Goal: Information Seeking & Learning: Check status

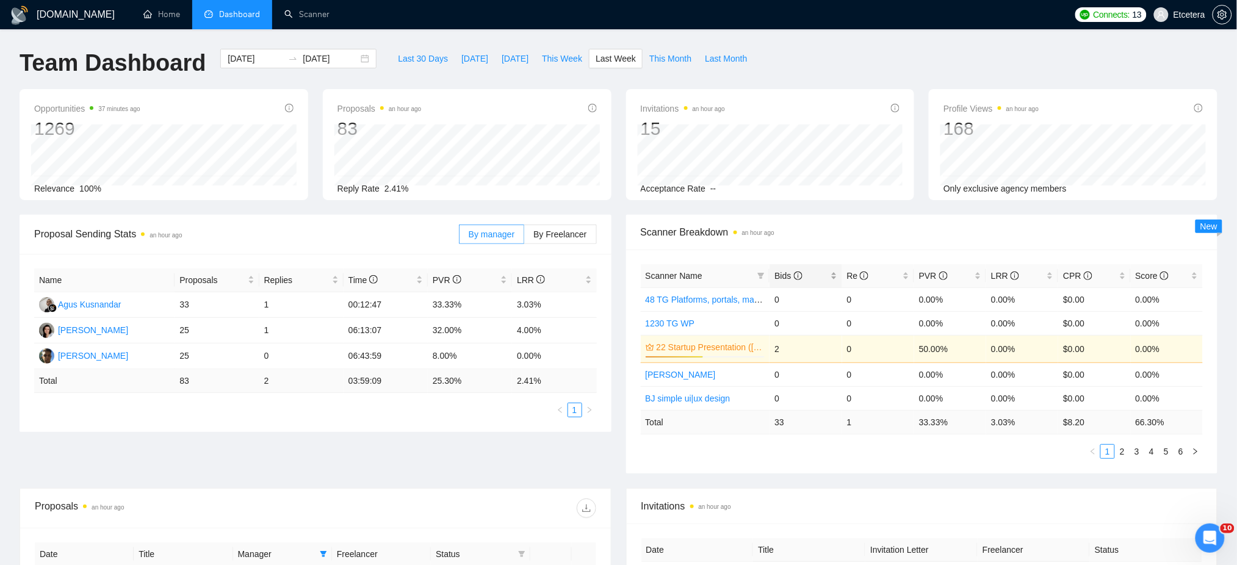
click at [835, 273] on div "Bids" at bounding box center [805, 275] width 62 height 13
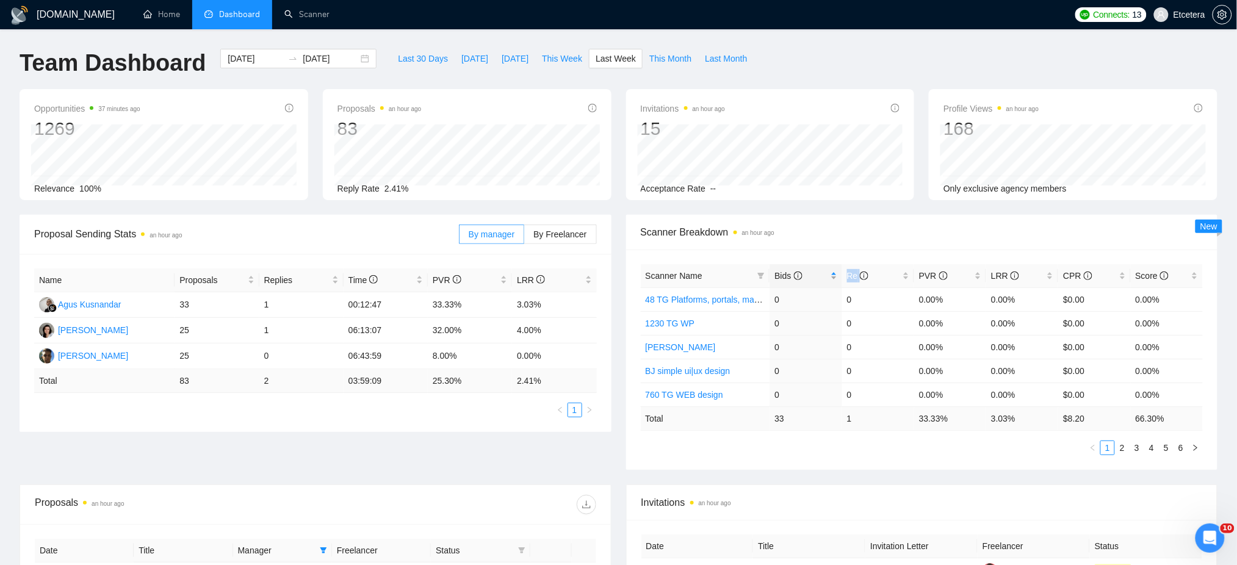
click at [835, 273] on div "Bids" at bounding box center [805, 275] width 62 height 13
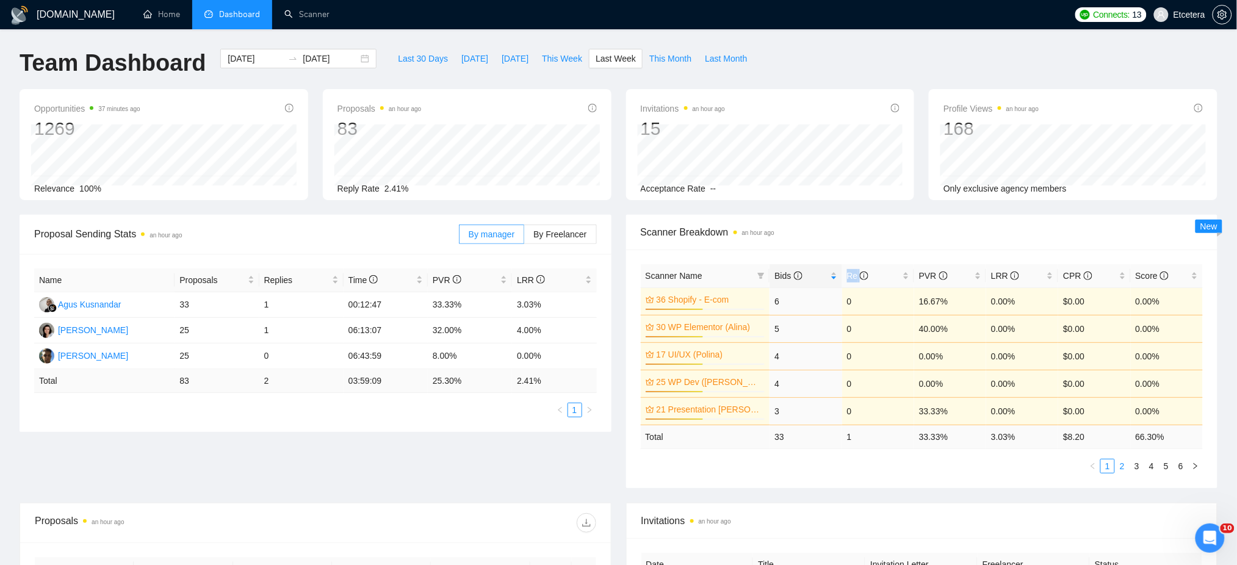
click at [1124, 466] on link "2" at bounding box center [1121, 465] width 13 height 13
click at [1138, 468] on link "3" at bounding box center [1136, 465] width 13 height 13
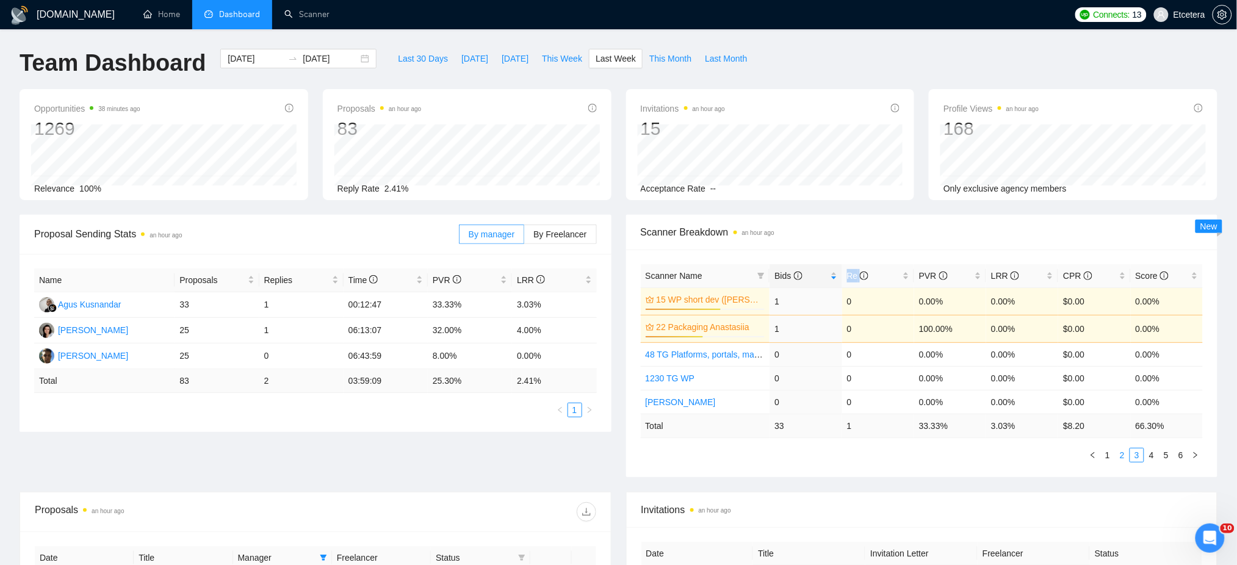
click at [1119, 453] on link "2" at bounding box center [1121, 454] width 13 height 13
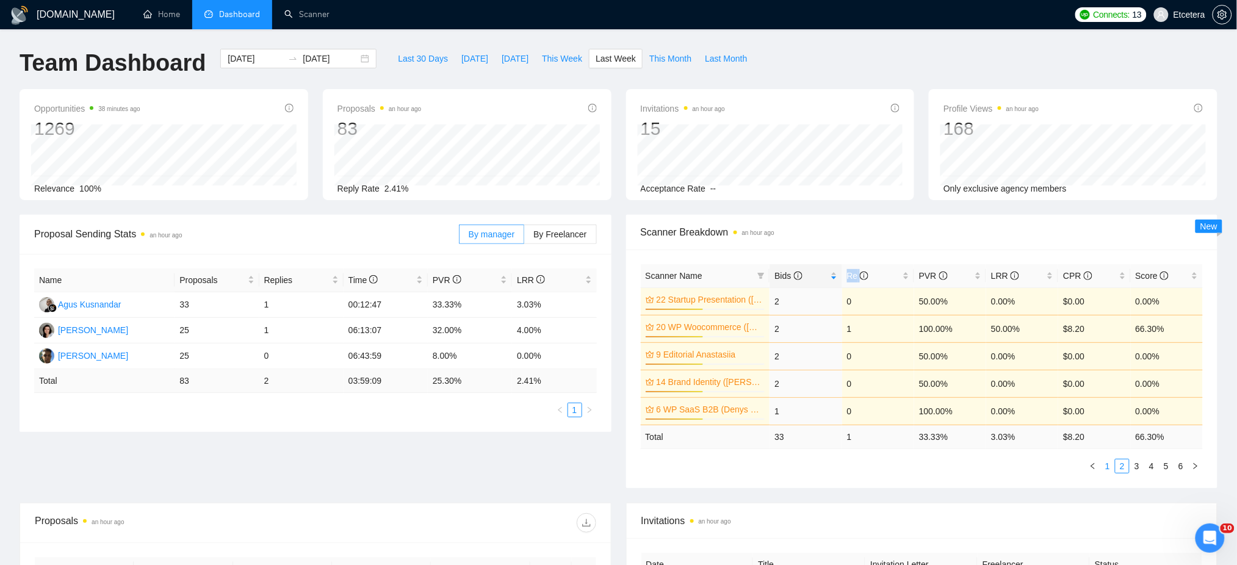
click at [1108, 467] on link "1" at bounding box center [1106, 465] width 13 height 13
click at [1123, 460] on link "2" at bounding box center [1121, 465] width 13 height 13
click at [1138, 465] on link "3" at bounding box center [1136, 465] width 13 height 13
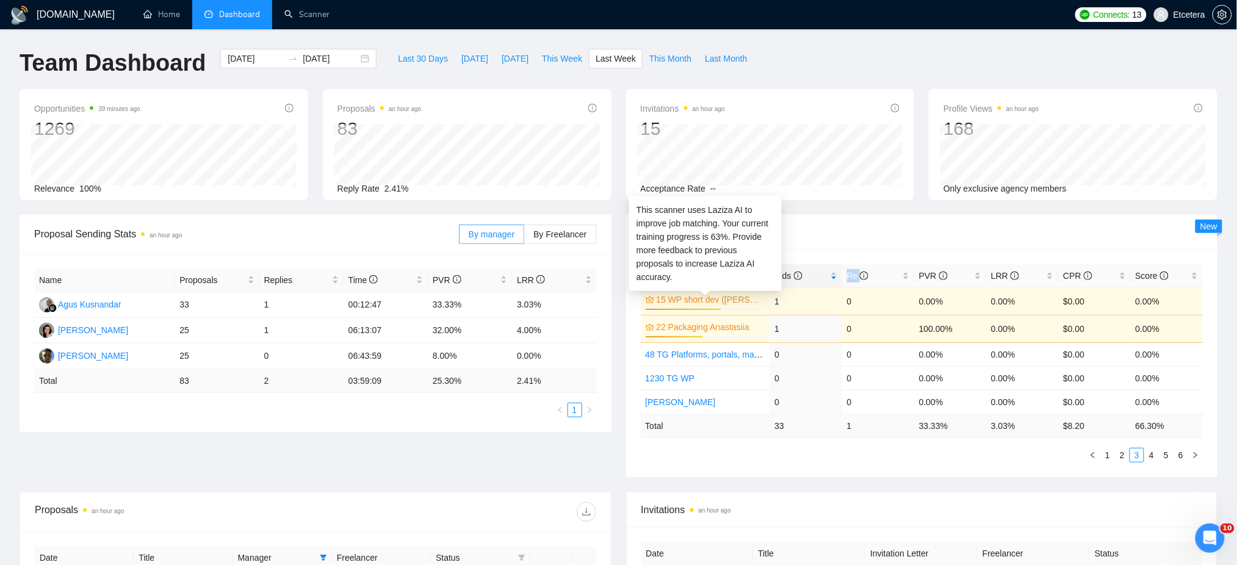
drag, startPoint x: 691, startPoint y: 301, endPoint x: 654, endPoint y: 313, distance: 39.0
click at [691, 301] on link "15 WP short dev ([PERSON_NAME] B)" at bounding box center [709, 299] width 106 height 13
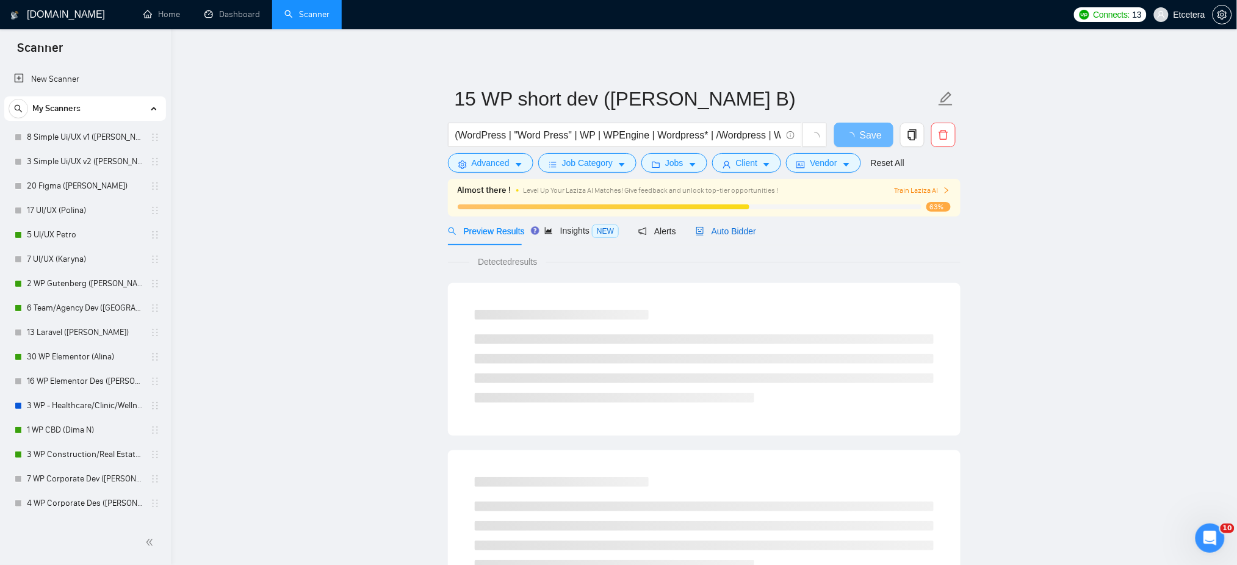
click at [735, 228] on span "Auto Bidder" at bounding box center [725, 231] width 60 height 10
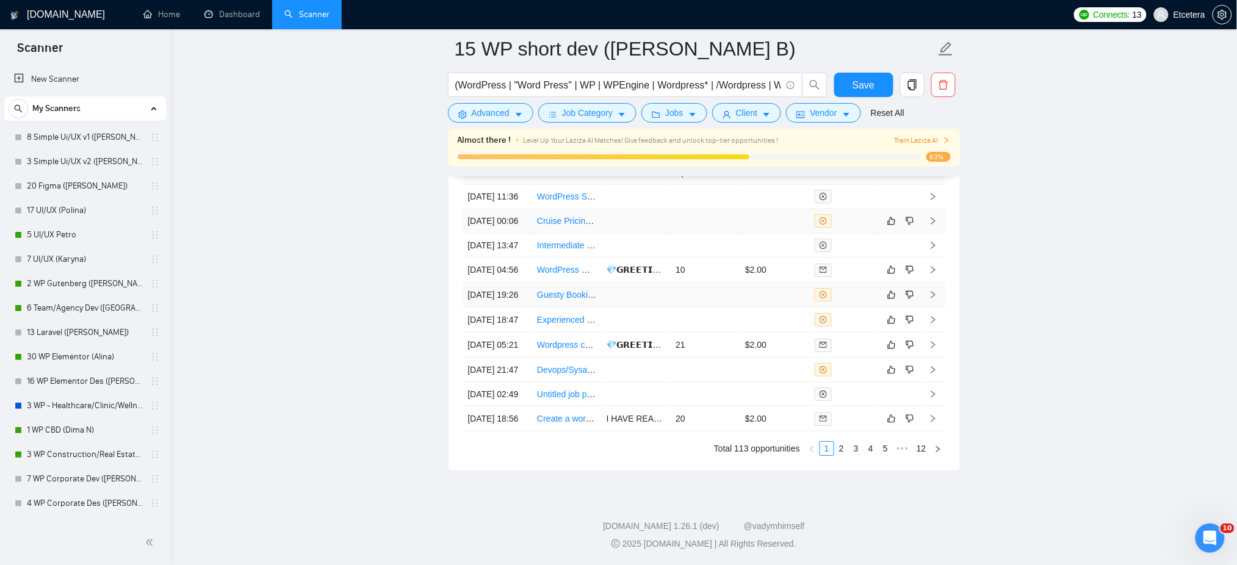
scroll to position [3090, 0]
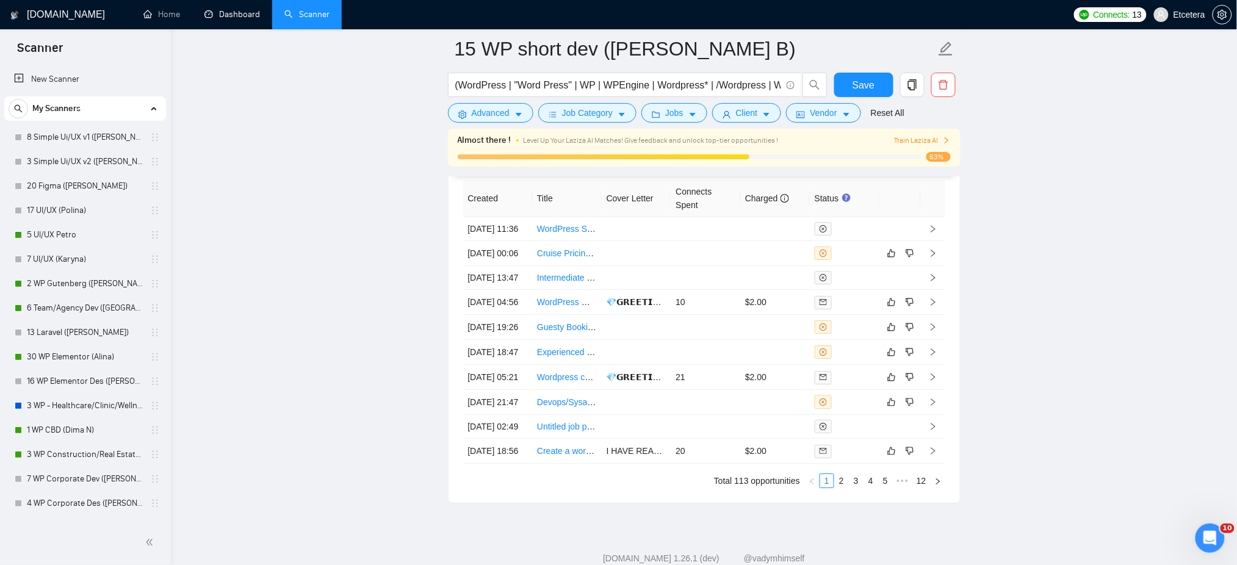
drag, startPoint x: 226, startPoint y: 12, endPoint x: 278, endPoint y: 0, distance: 53.3
click at [226, 12] on link "Dashboard" at bounding box center [232, 14] width 56 height 10
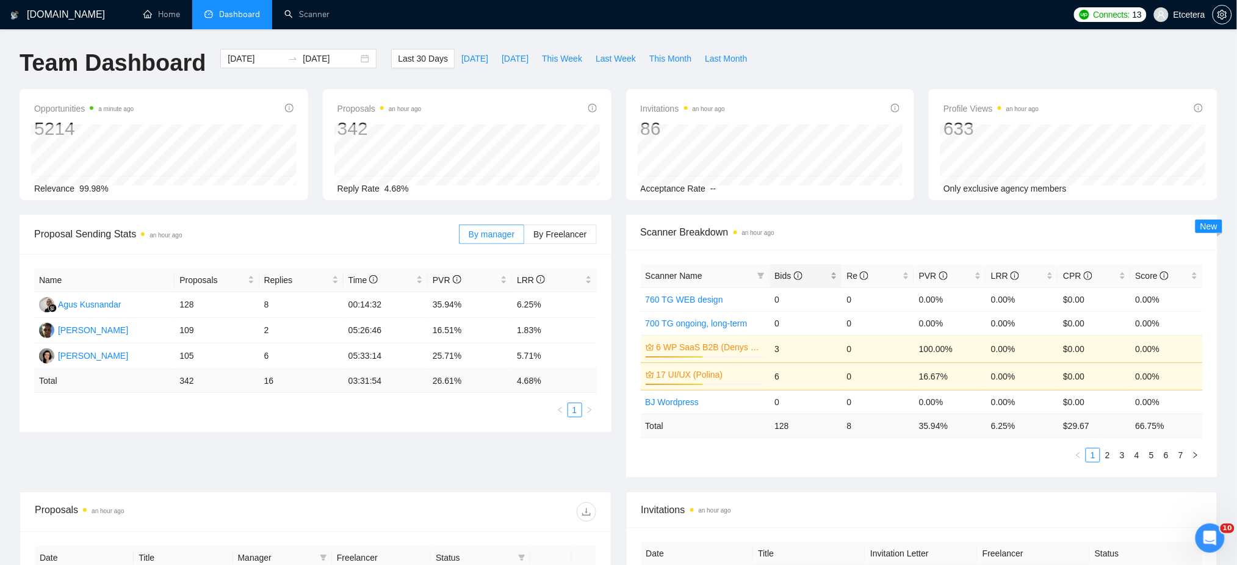
click at [834, 275] on div "Bids" at bounding box center [805, 275] width 62 height 13
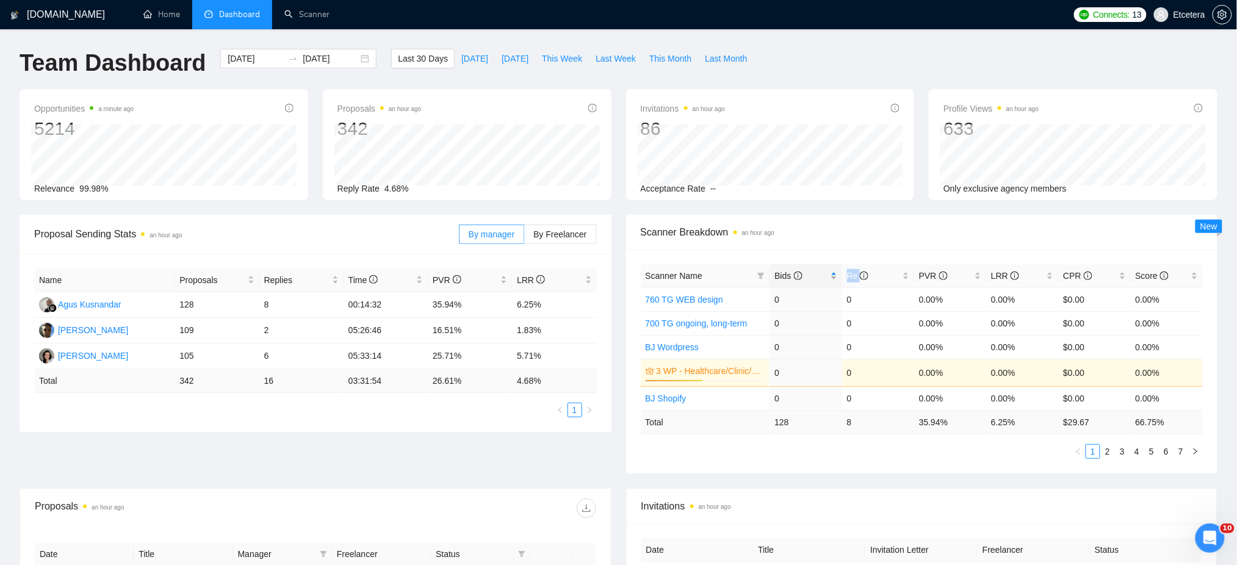
click at [834, 275] on div "Bids" at bounding box center [805, 275] width 62 height 13
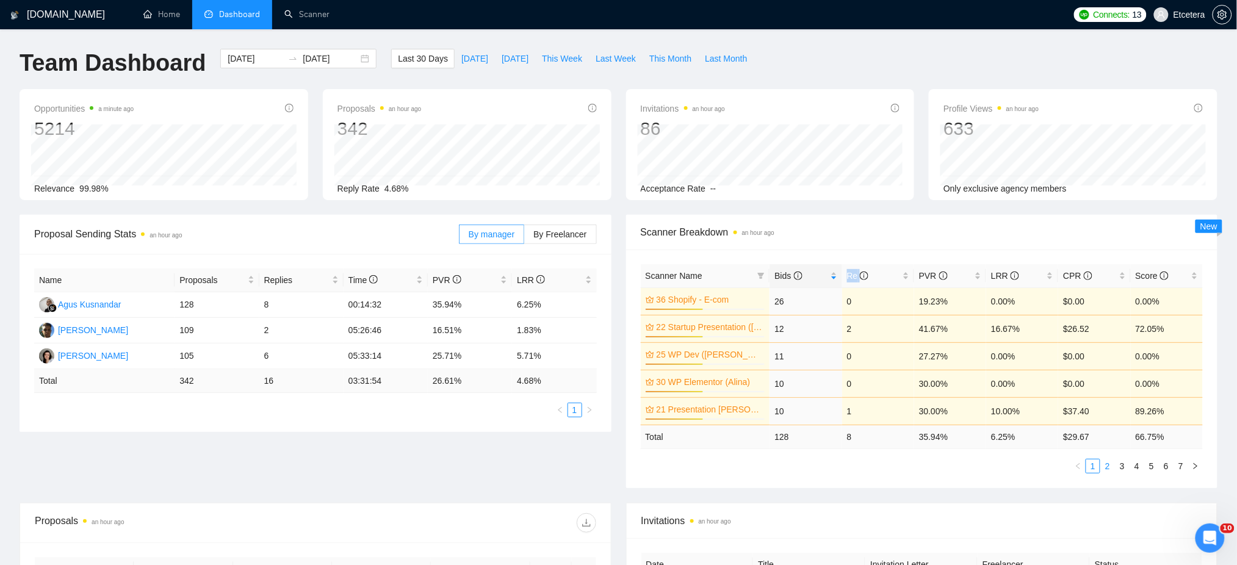
click at [1107, 467] on link "2" at bounding box center [1106, 465] width 13 height 13
click at [1120, 464] on link "3" at bounding box center [1121, 465] width 13 height 13
click at [1111, 467] on link "2" at bounding box center [1106, 465] width 13 height 13
click at [1125, 467] on link "3" at bounding box center [1121, 465] width 13 height 13
click at [1096, 464] on link "1" at bounding box center [1092, 465] width 13 height 13
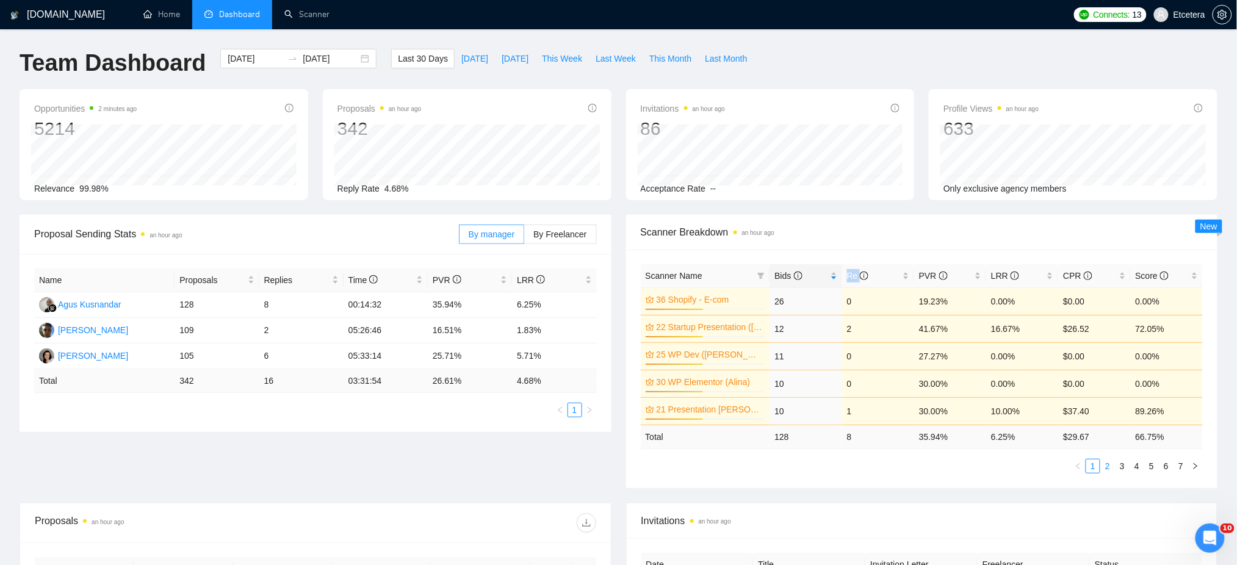
click at [1107, 464] on link "2" at bounding box center [1106, 465] width 13 height 13
click at [1124, 464] on link "3" at bounding box center [1121, 465] width 13 height 13
click at [1139, 464] on link "4" at bounding box center [1136, 465] width 13 height 13
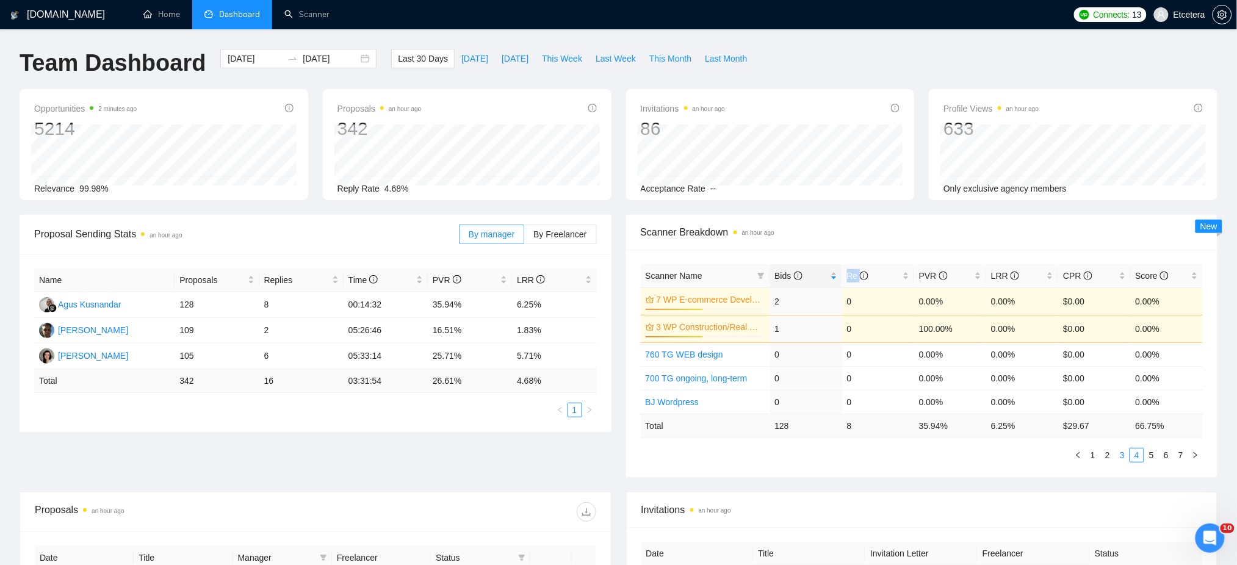
click at [1118, 459] on link "3" at bounding box center [1121, 454] width 13 height 13
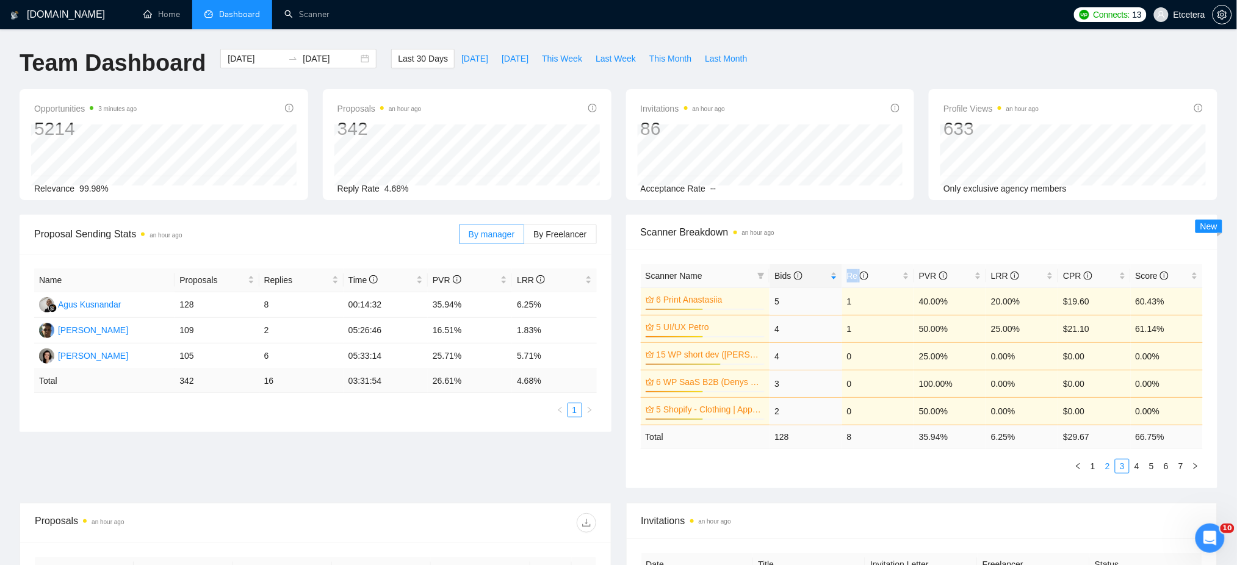
click at [1105, 465] on link "2" at bounding box center [1106, 465] width 13 height 13
click at [1093, 468] on link "1" at bounding box center [1092, 465] width 13 height 13
click at [354, 60] on div "2025-08-30 2025-09-29" at bounding box center [298, 59] width 156 height 20
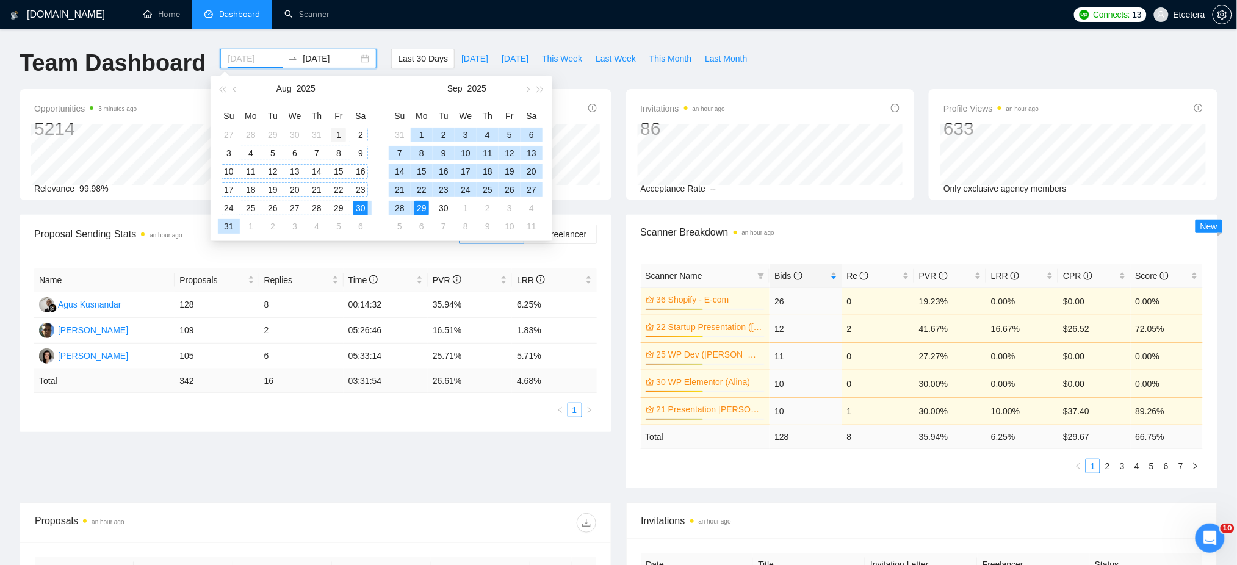
type input "[DATE]"
click at [336, 137] on div "1" at bounding box center [338, 134] width 15 height 15
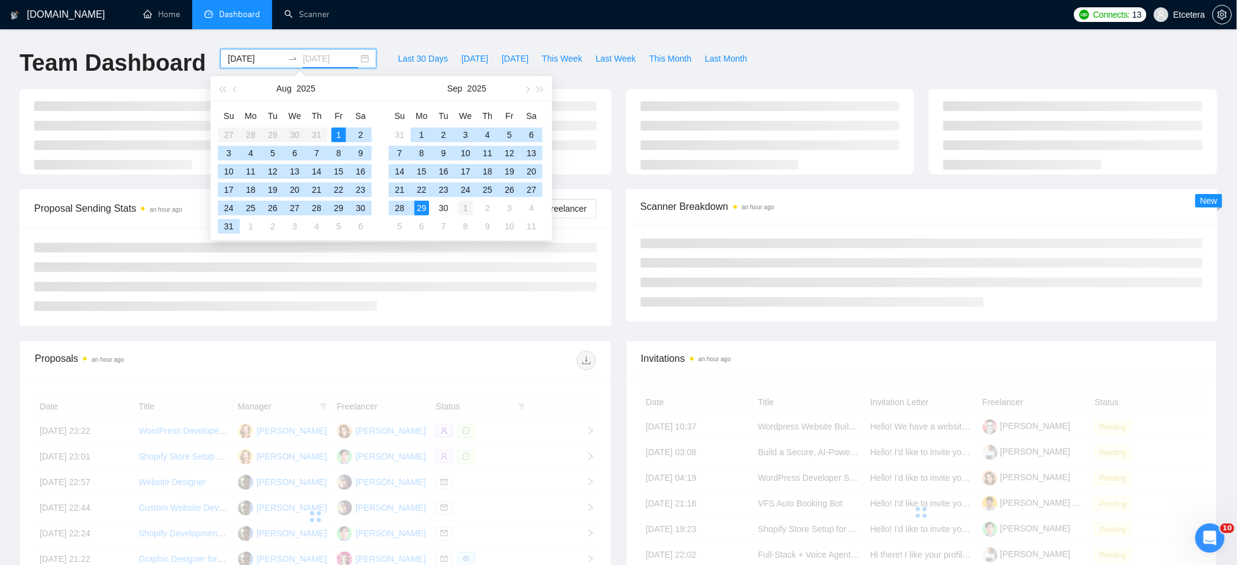
drag, startPoint x: 422, startPoint y: 206, endPoint x: 471, endPoint y: 207, distance: 49.4
click at [421, 206] on div "29" at bounding box center [421, 208] width 15 height 15
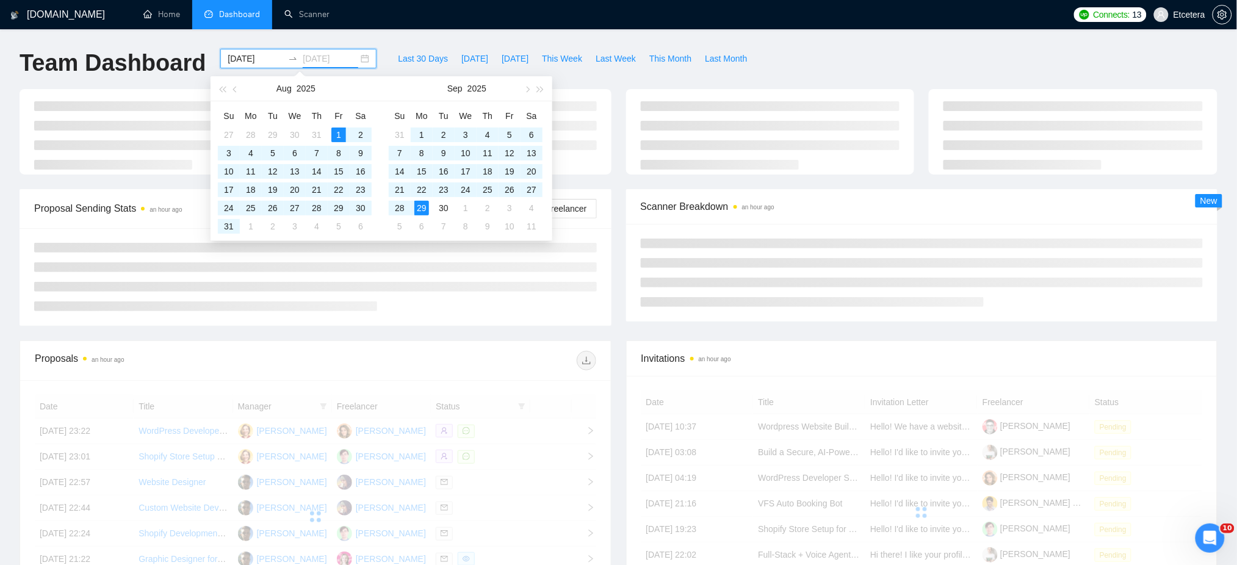
type input "2025-09-29"
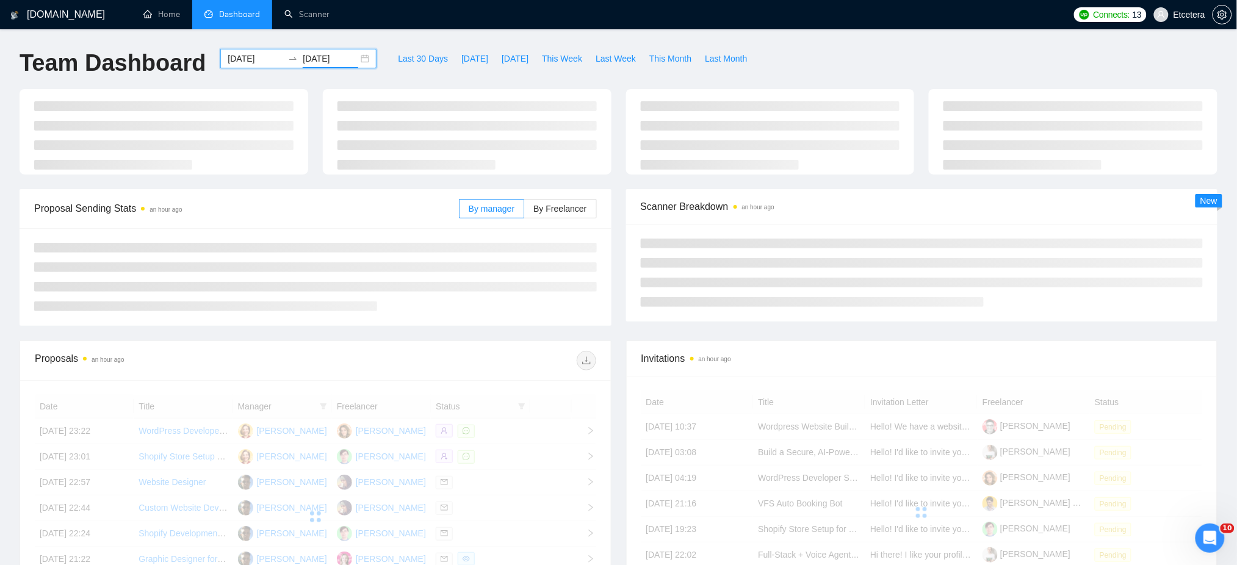
click at [805, 57] on div "Team Dashboard 2025-08-01 2025-09-29 Last 30 Days Today Yesterday This Week Las…" at bounding box center [618, 69] width 1212 height 40
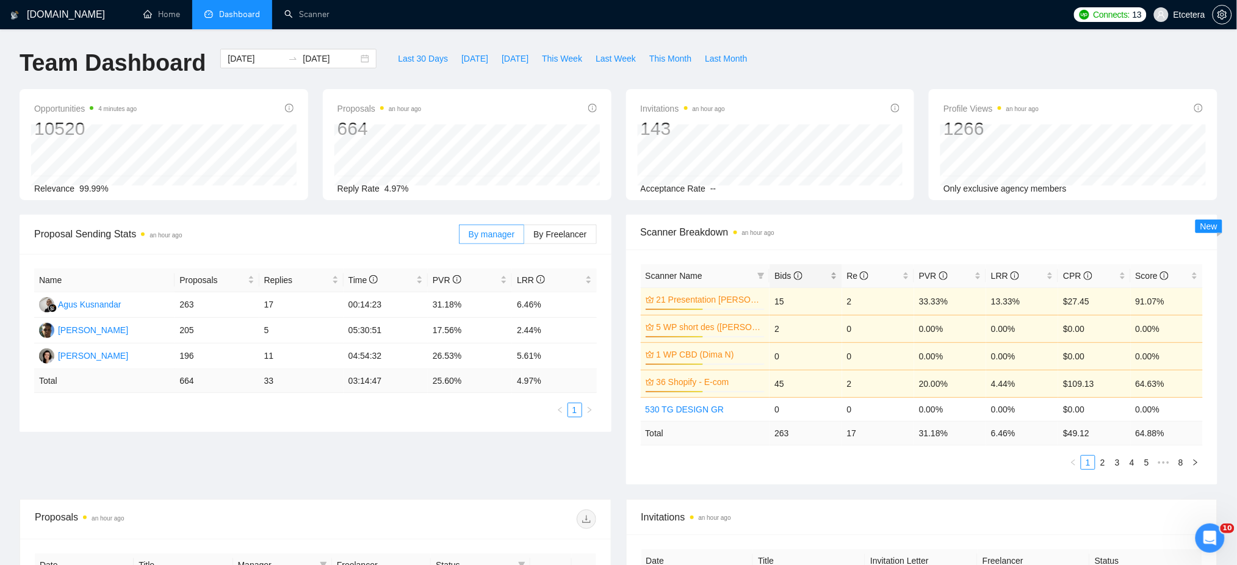
click at [835, 273] on div "Bids" at bounding box center [805, 275] width 62 height 13
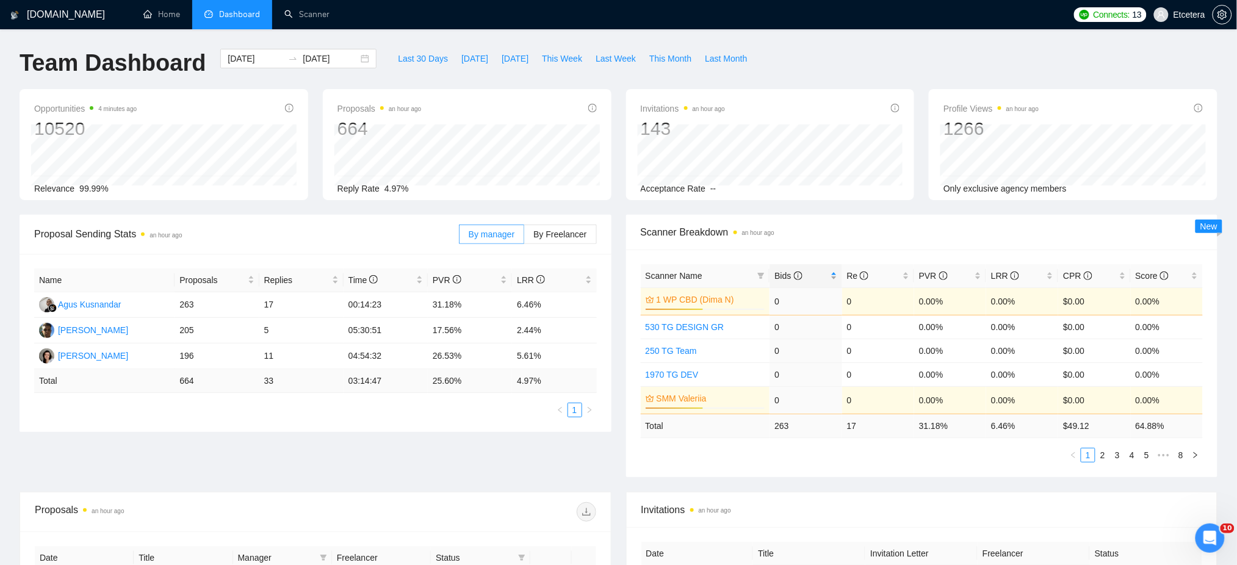
click at [836, 275] on div "Bids" at bounding box center [805, 275] width 62 height 13
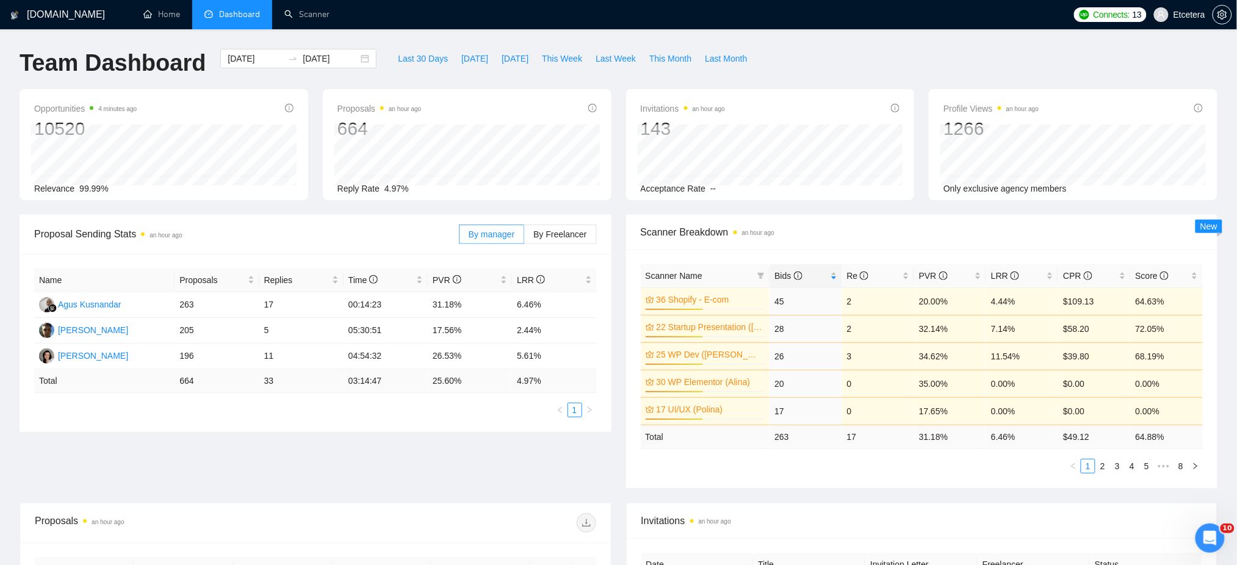
drag, startPoint x: 1099, startPoint y: 465, endPoint x: 1095, endPoint y: 490, distance: 25.3
click at [1099, 465] on link "2" at bounding box center [1102, 465] width 13 height 13
click at [1119, 464] on link "3" at bounding box center [1116, 465] width 13 height 13
click at [1107, 464] on link "2" at bounding box center [1102, 465] width 13 height 13
click at [1088, 465] on link "1" at bounding box center [1087, 465] width 13 height 13
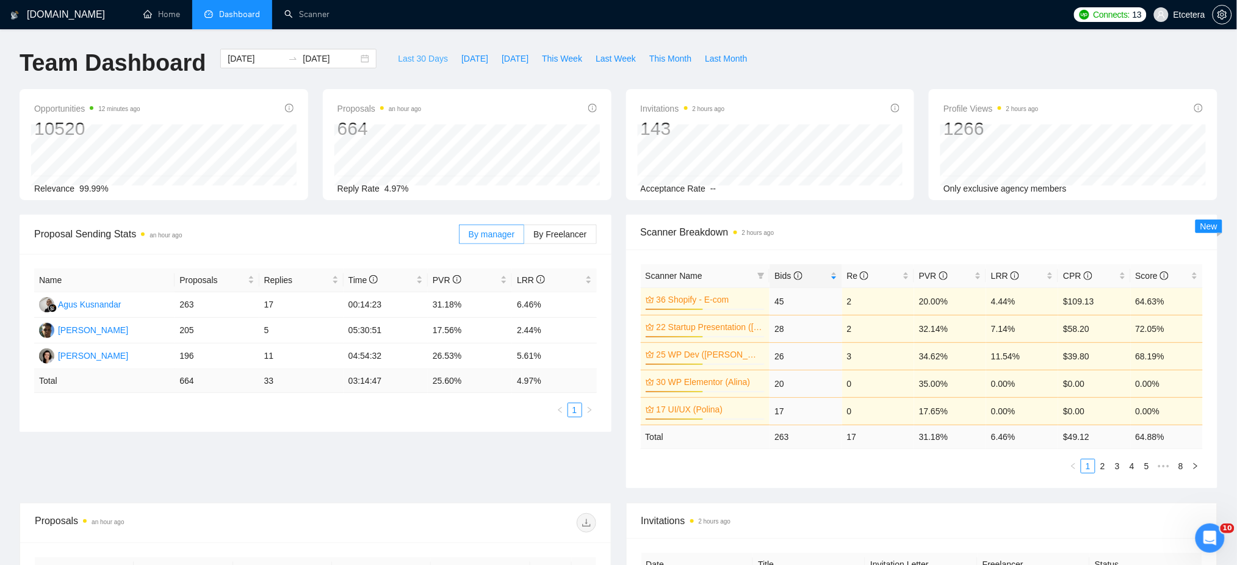
click at [420, 53] on span "Last 30 Days" at bounding box center [423, 58] width 50 height 13
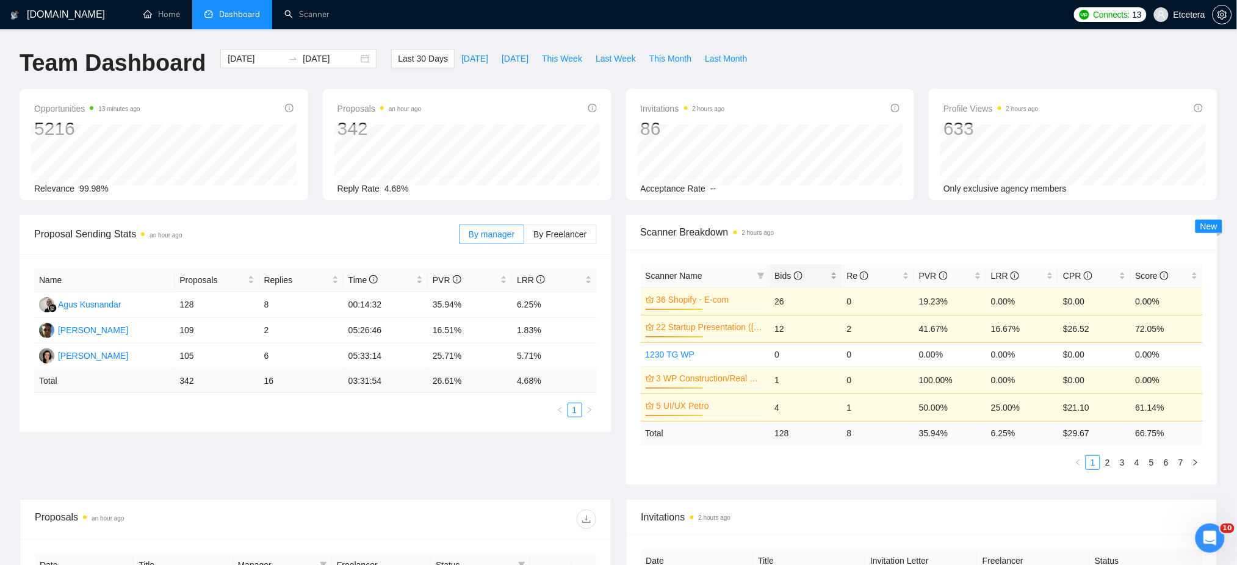
click at [836, 272] on div "Bids" at bounding box center [805, 275] width 62 height 13
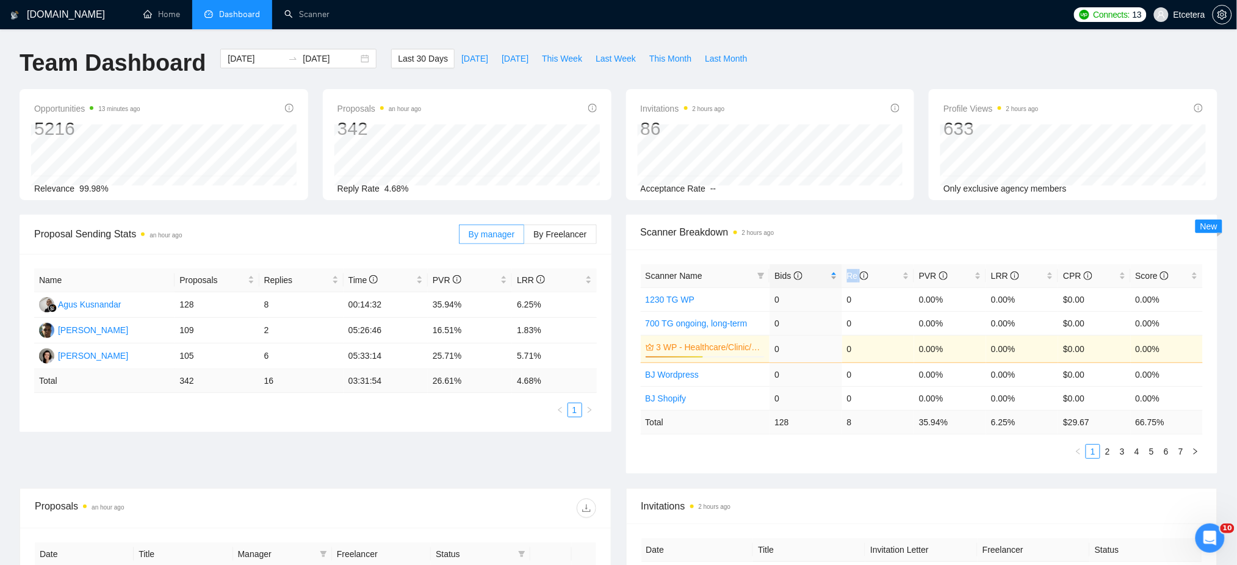
click at [836, 272] on div "Bids" at bounding box center [805, 275] width 62 height 13
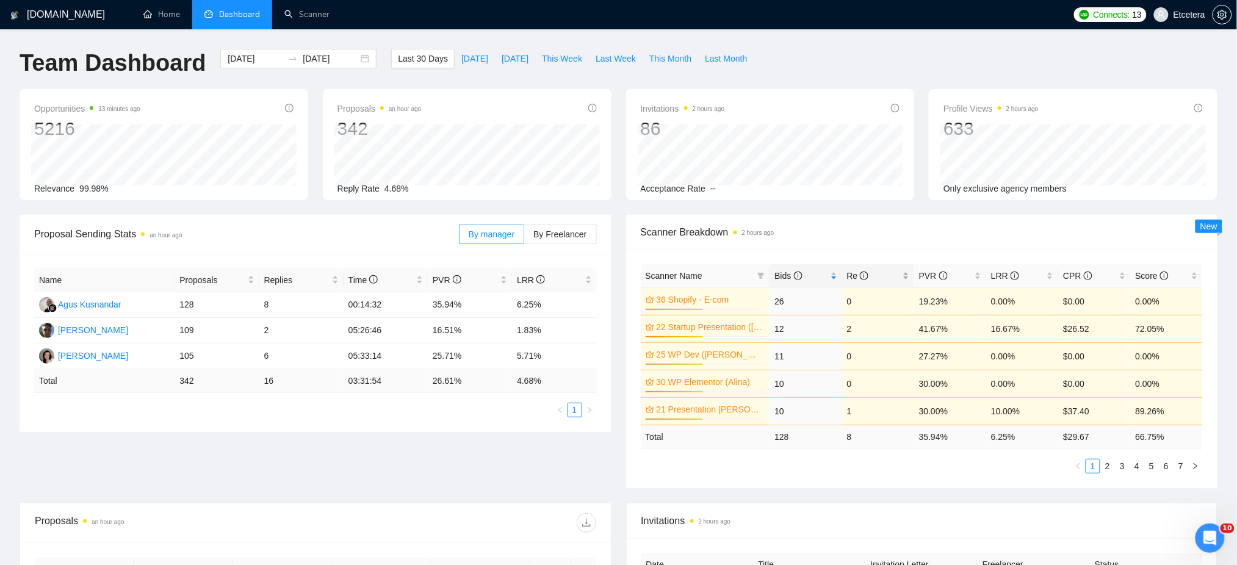
click at [906, 270] on div "Re" at bounding box center [878, 275] width 62 height 13
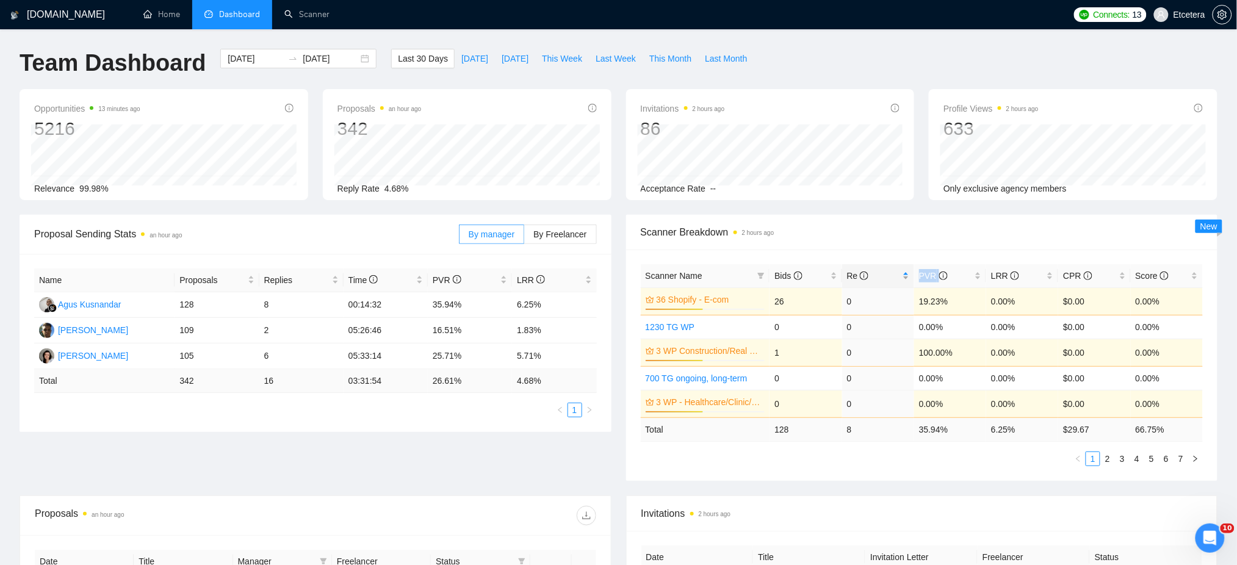
click at [906, 270] on div "Re" at bounding box center [878, 275] width 62 height 13
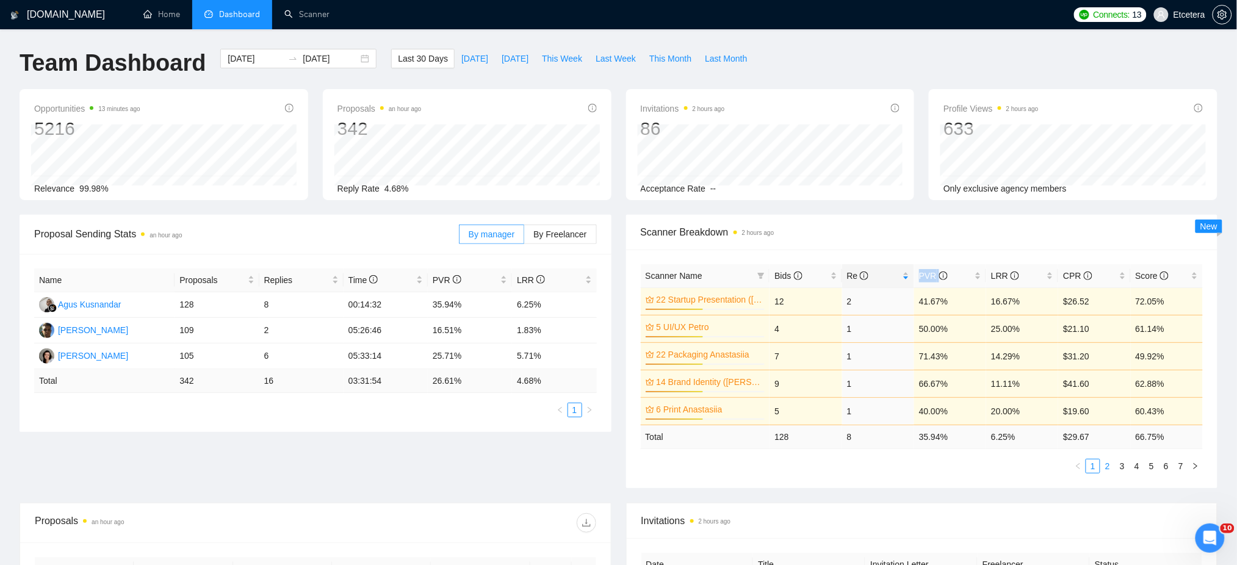
click at [1109, 468] on link "2" at bounding box center [1106, 465] width 13 height 13
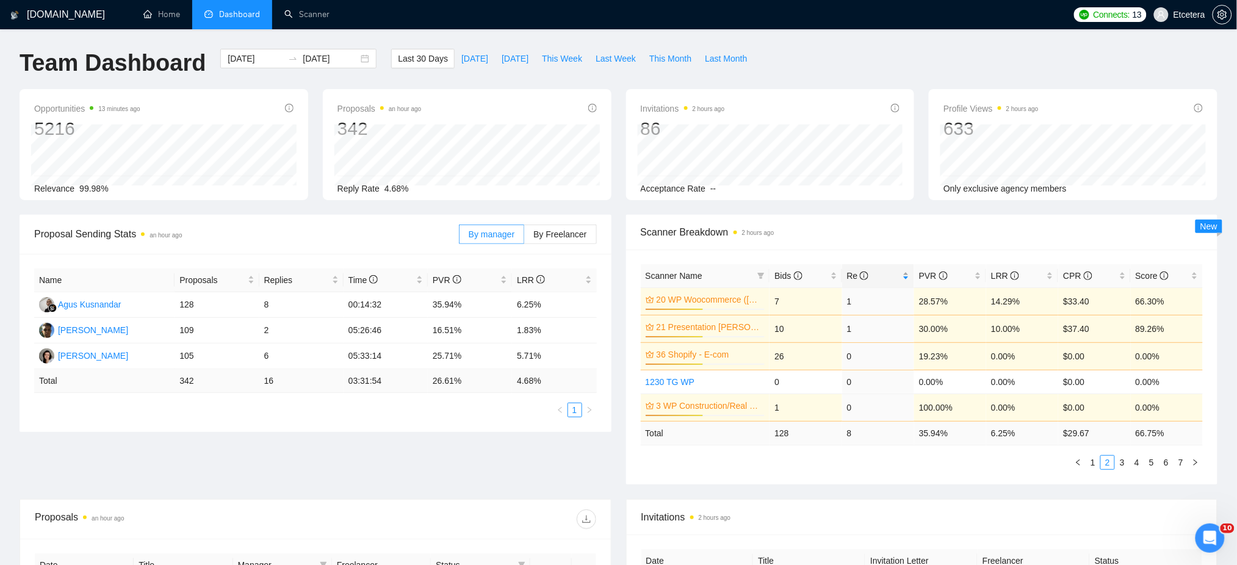
click at [906, 271] on div "Re" at bounding box center [878, 275] width 62 height 13
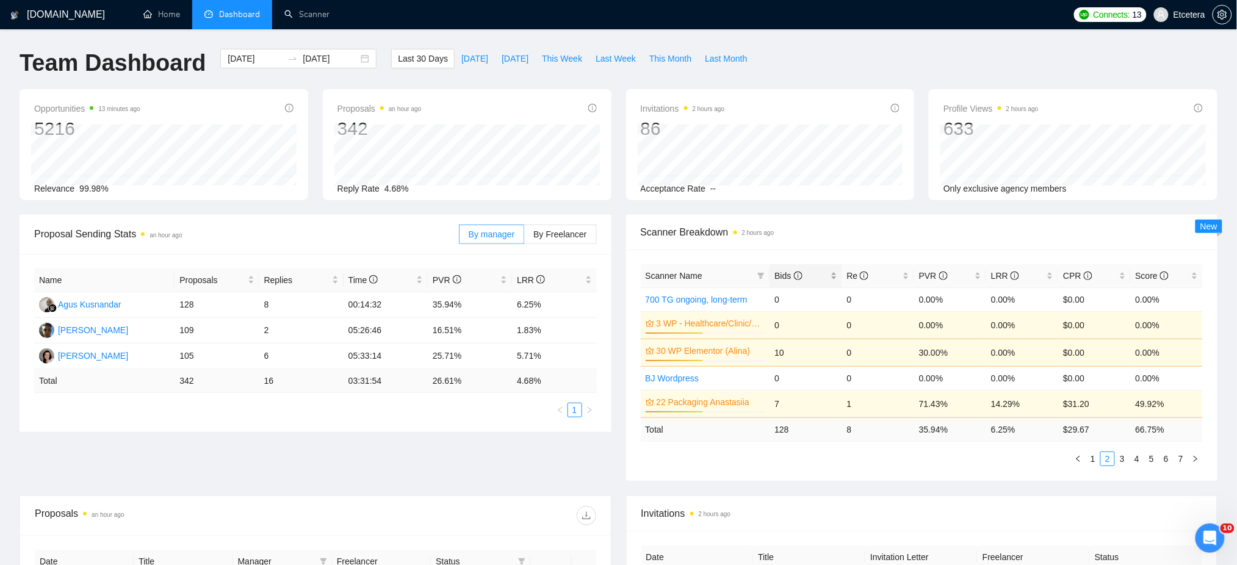
click at [830, 270] on div "Bids" at bounding box center [805, 275] width 62 height 13
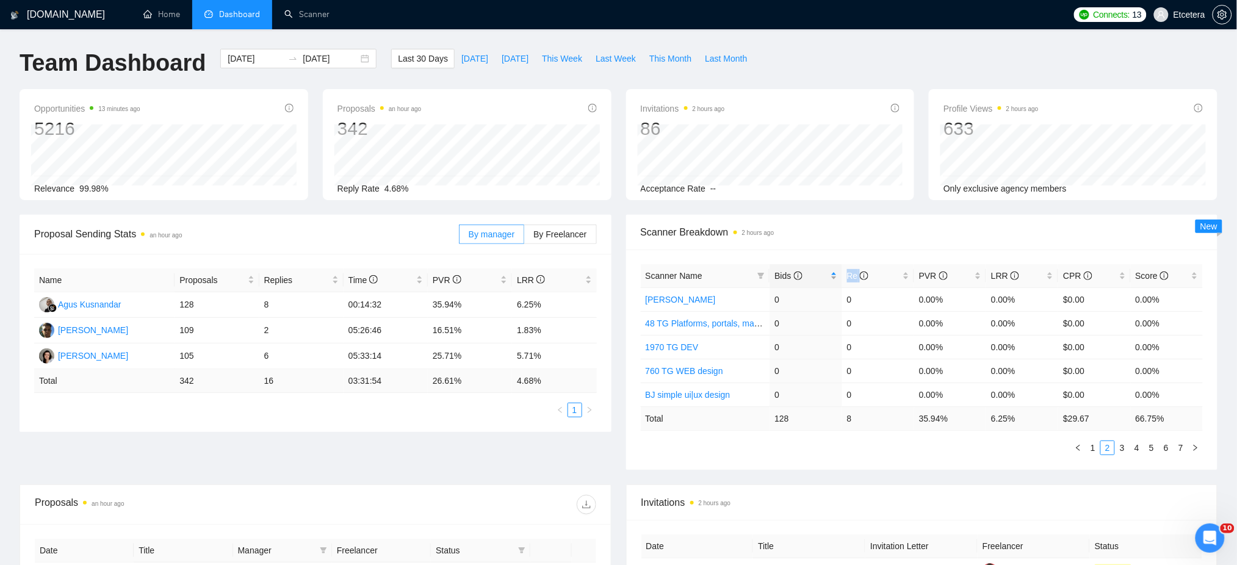
click at [830, 270] on div "Bids" at bounding box center [805, 275] width 62 height 13
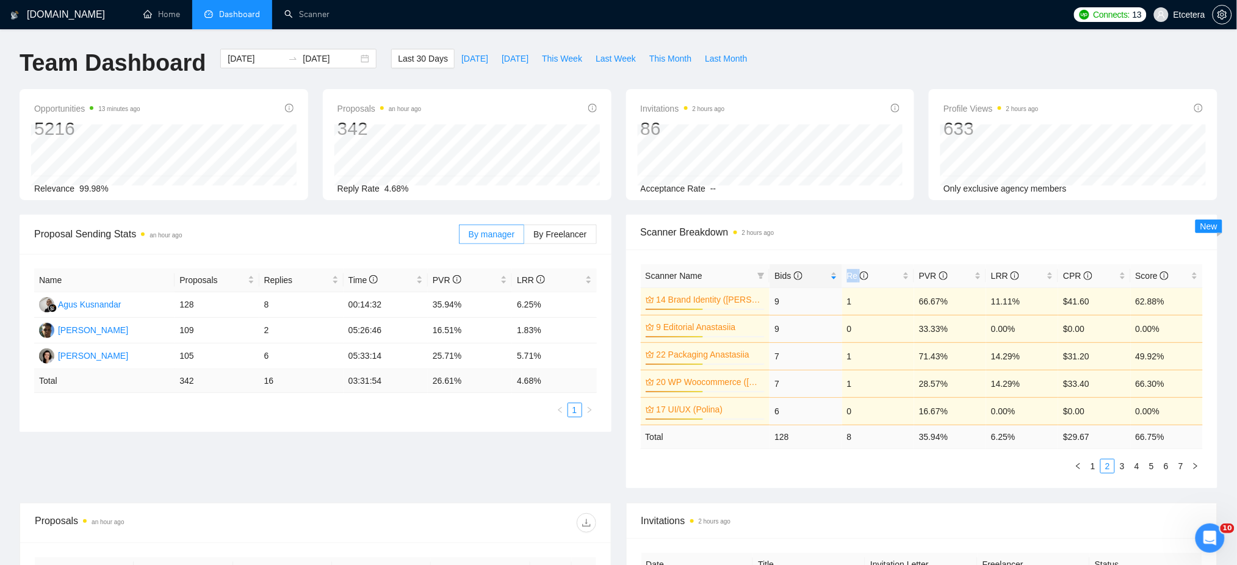
drag, startPoint x: 1096, startPoint y: 462, endPoint x: 1071, endPoint y: 487, distance: 34.9
click at [1094, 467] on link "1" at bounding box center [1092, 465] width 13 height 13
click at [357, 57] on div "2025-08-30 2025-09-29" at bounding box center [298, 59] width 156 height 20
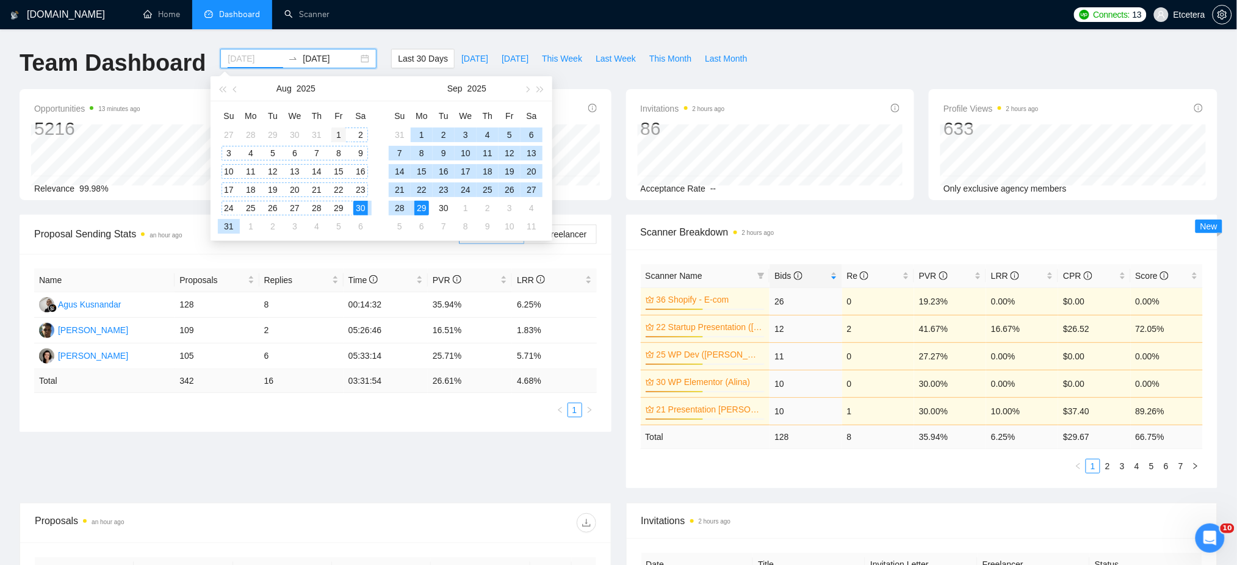
type input "[DATE]"
click at [333, 132] on div "1" at bounding box center [338, 134] width 15 height 15
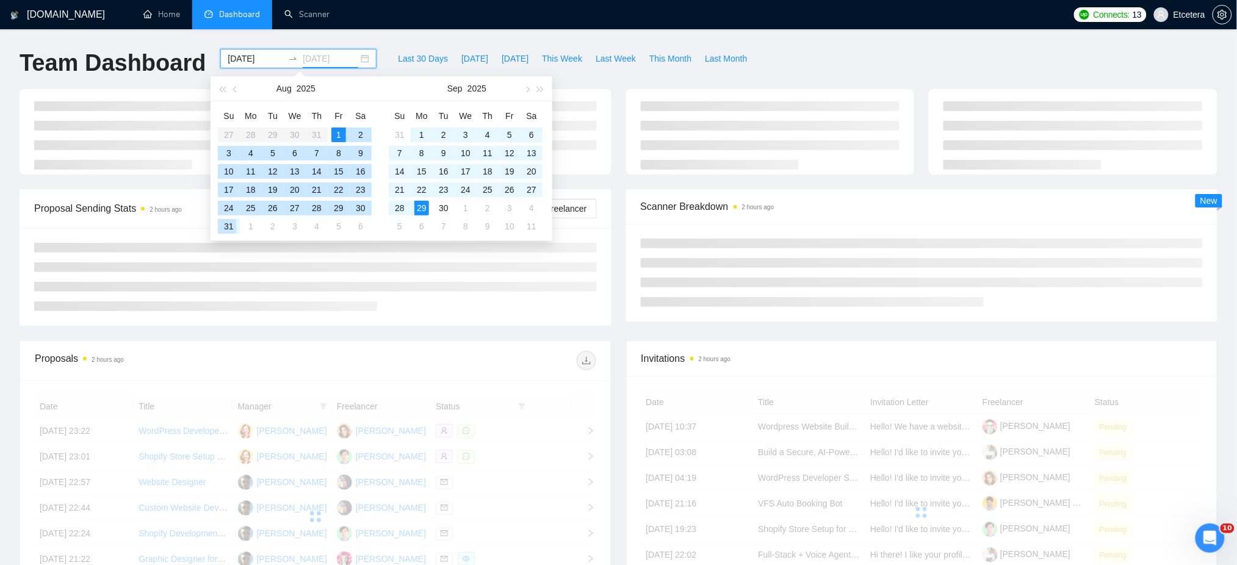
drag, startPoint x: 230, startPoint y: 226, endPoint x: 775, endPoint y: 113, distance: 556.2
click at [231, 224] on div "31" at bounding box center [228, 226] width 15 height 15
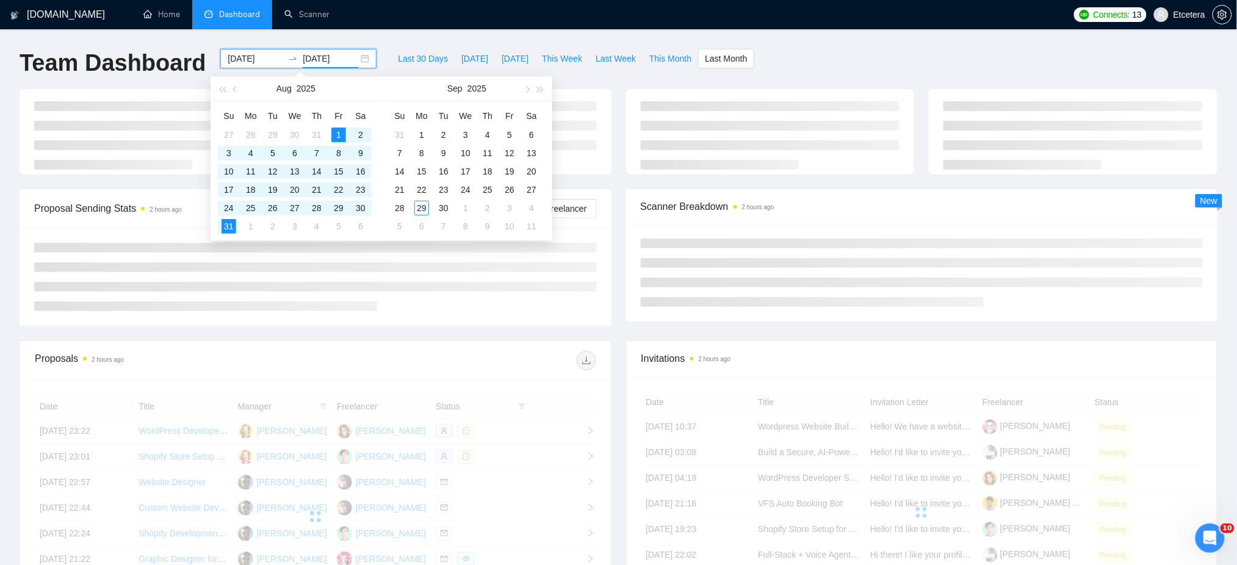
type input "[DATE]"
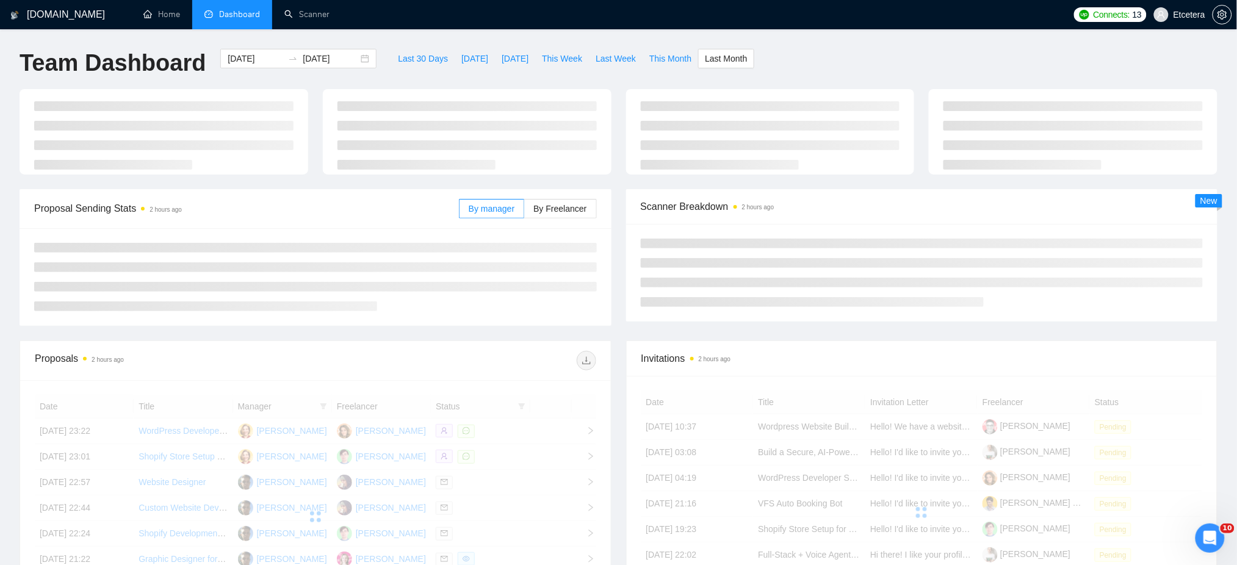
click at [794, 65] on div "Team Dashboard 2025-08-01 2025-08-31 Last 30 Days Today Yesterday This Week Las…" at bounding box center [618, 69] width 1212 height 40
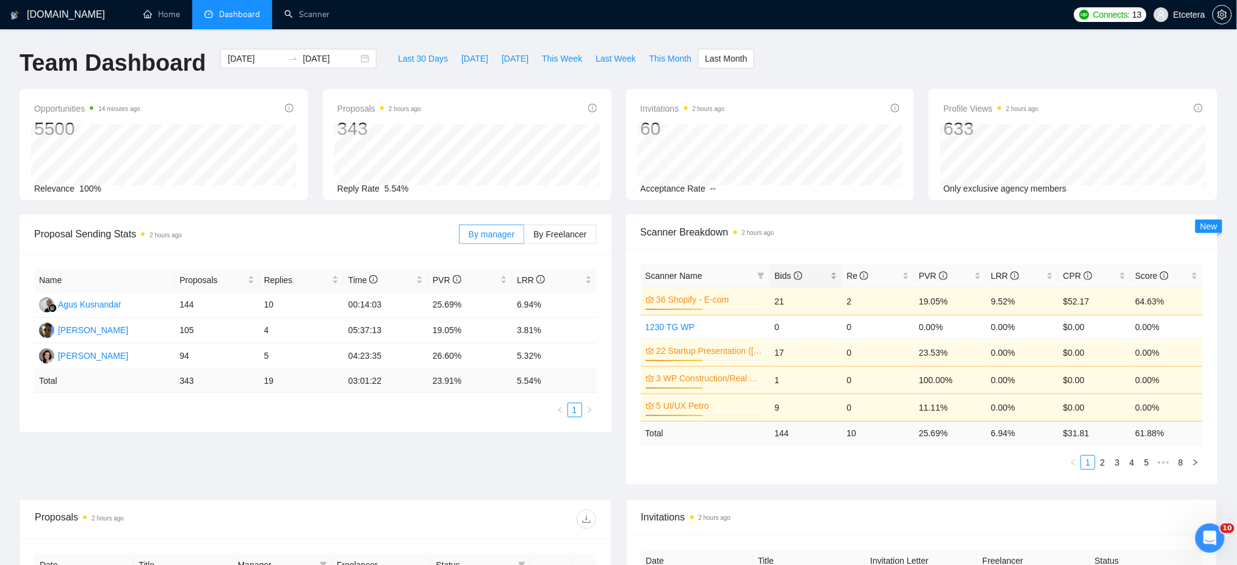
click at [836, 273] on div "Bids" at bounding box center [805, 275] width 62 height 13
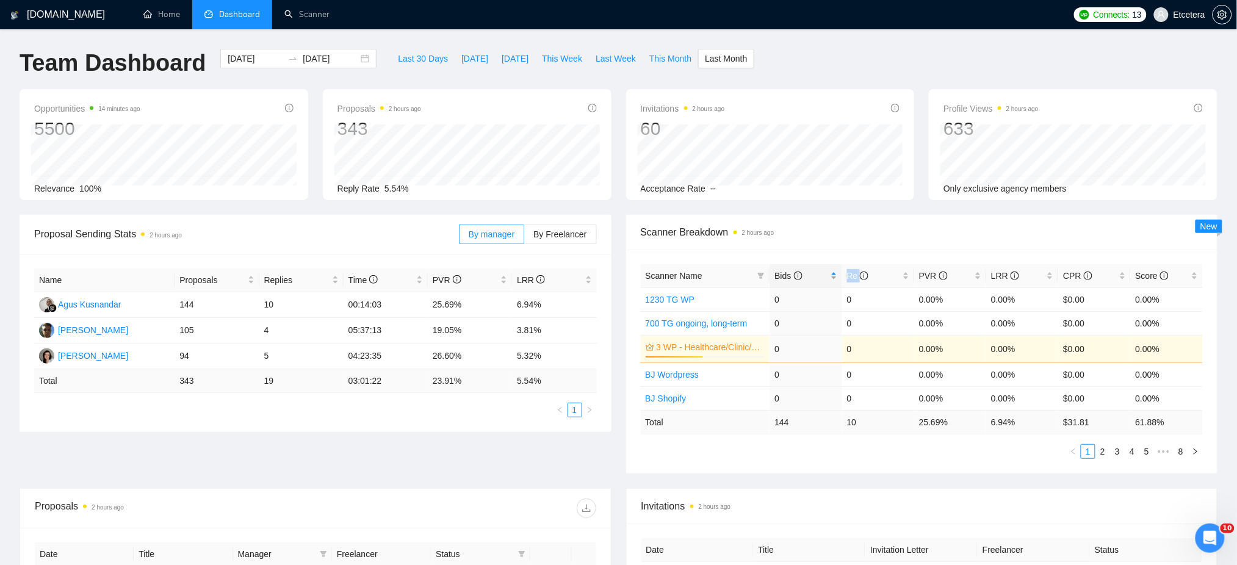
click at [836, 273] on div "Bids" at bounding box center [805, 275] width 62 height 13
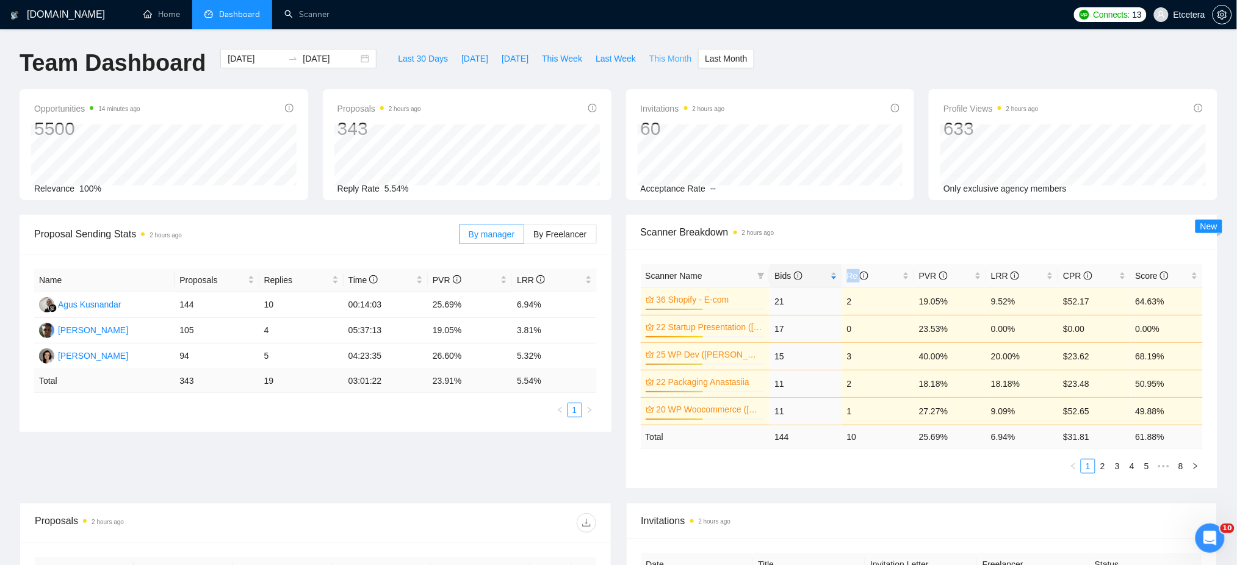
click at [658, 59] on span "This Month" at bounding box center [670, 58] width 42 height 13
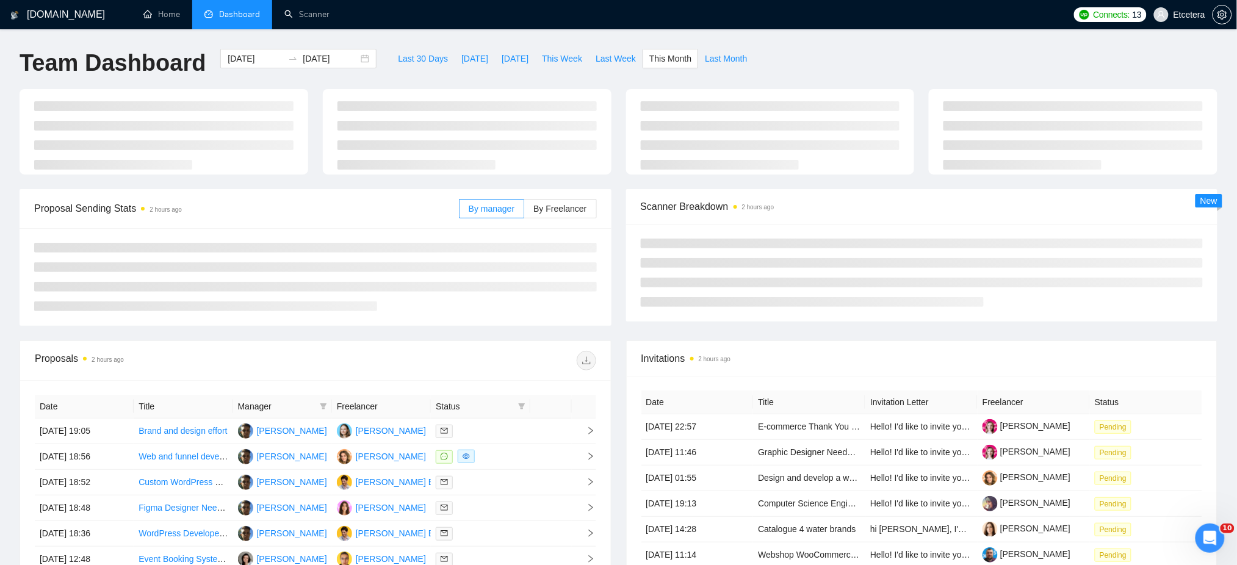
type input "[DATE]"
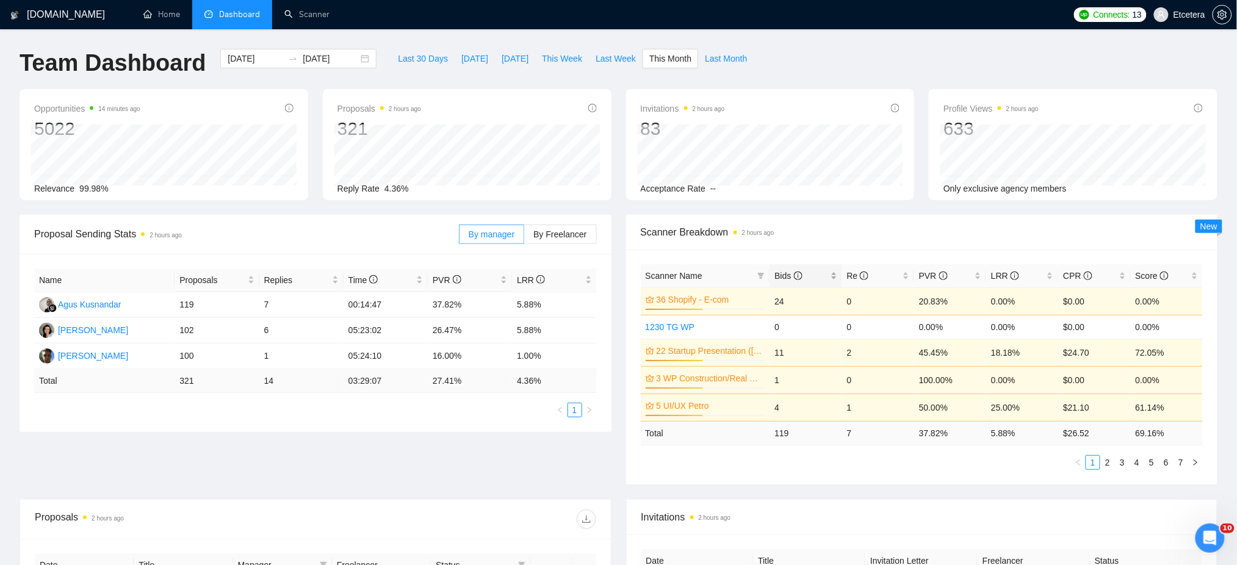
click at [836, 271] on div "Bids" at bounding box center [805, 275] width 62 height 13
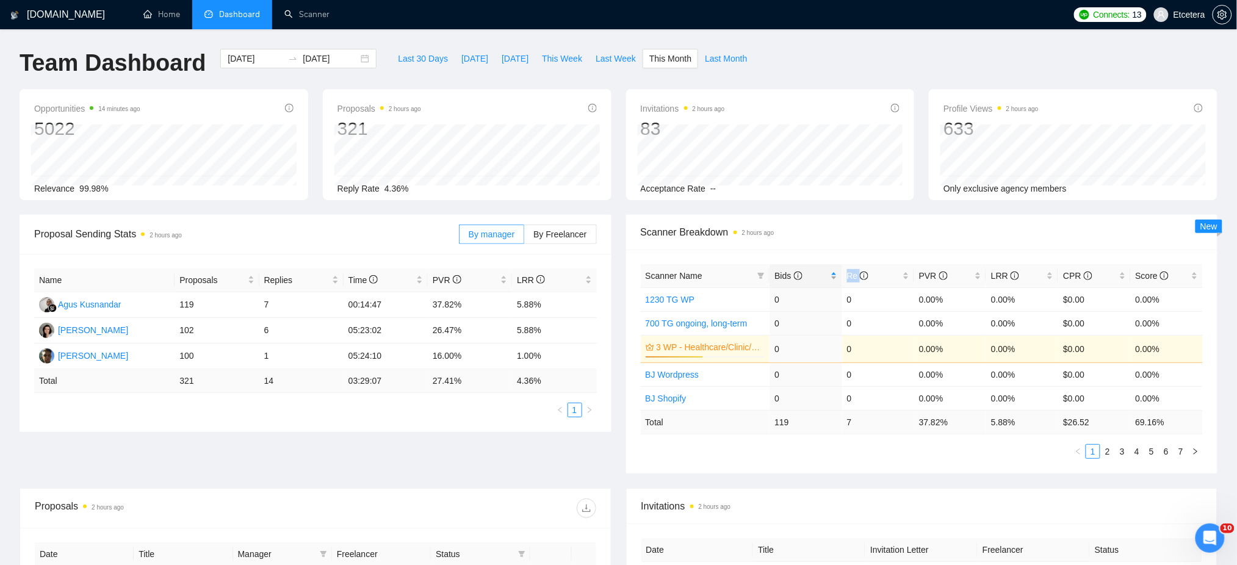
click at [836, 271] on div "Bids" at bounding box center [805, 275] width 62 height 13
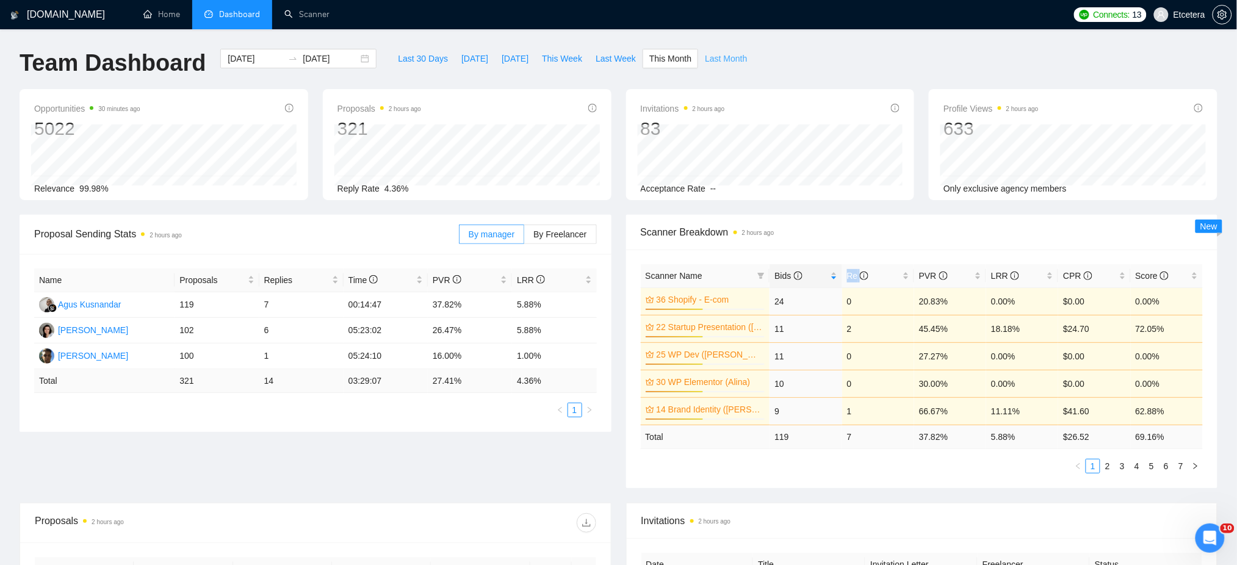
click at [716, 58] on span "Last Month" at bounding box center [726, 58] width 42 height 13
type input "[DATE]"
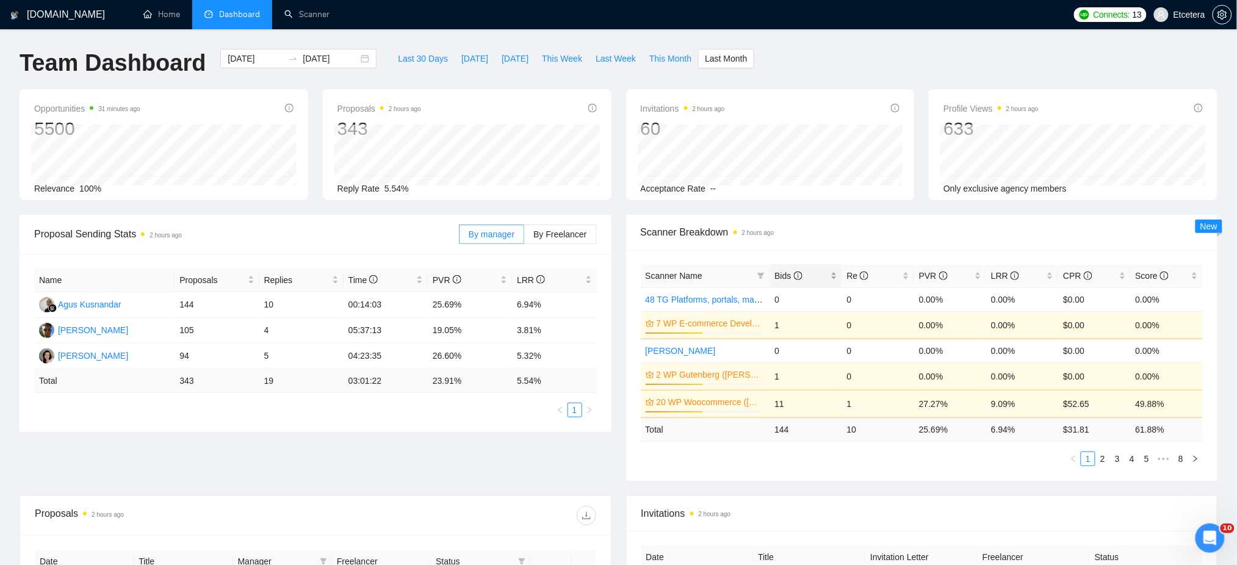
click at [831, 276] on div "Bids" at bounding box center [805, 275] width 62 height 13
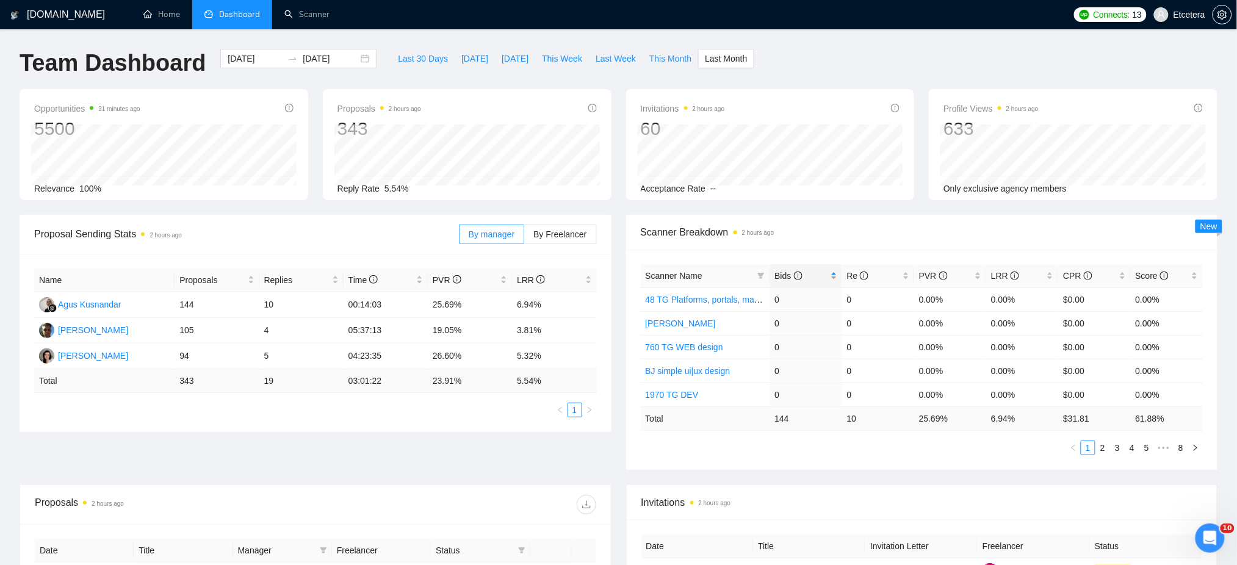
click at [834, 273] on div "Bids" at bounding box center [805, 275] width 62 height 13
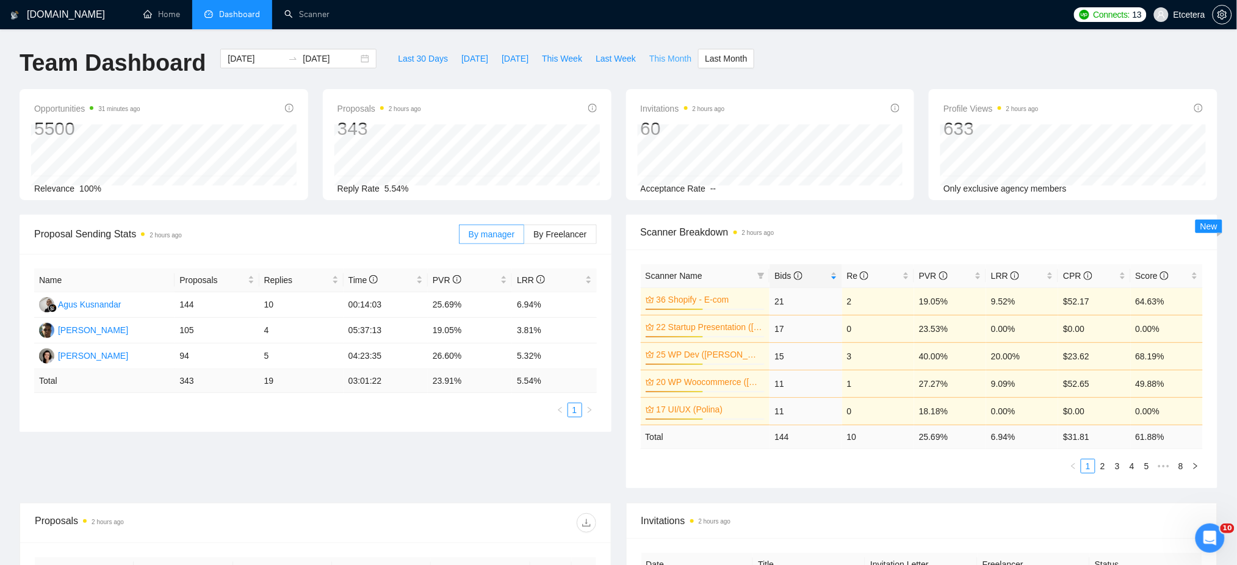
click at [649, 57] on span "This Month" at bounding box center [670, 58] width 42 height 13
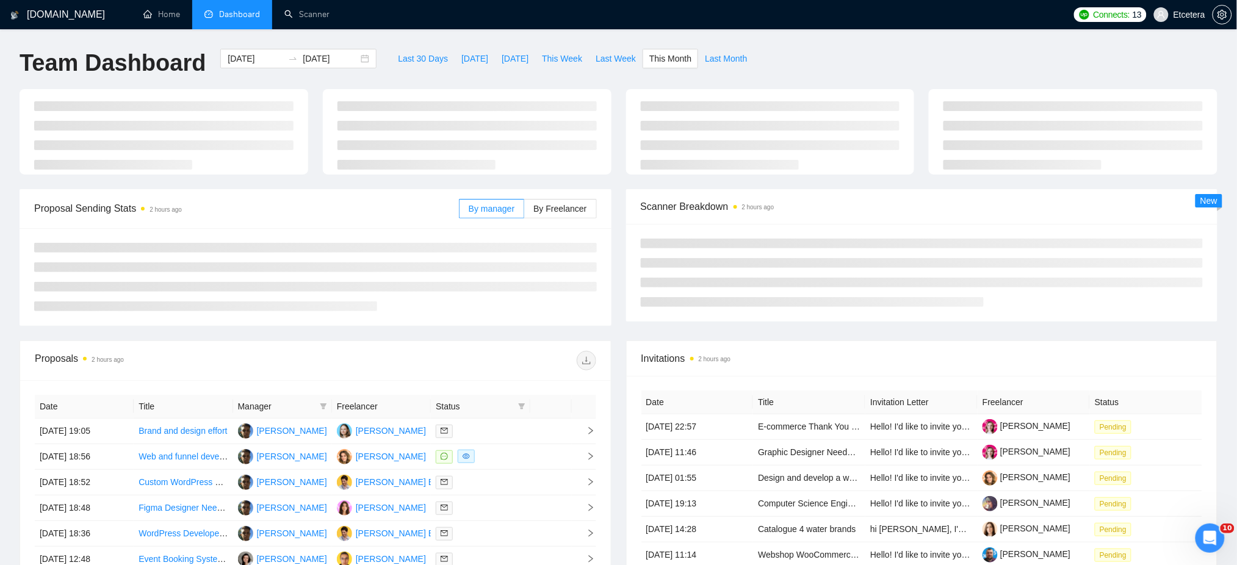
type input "[DATE]"
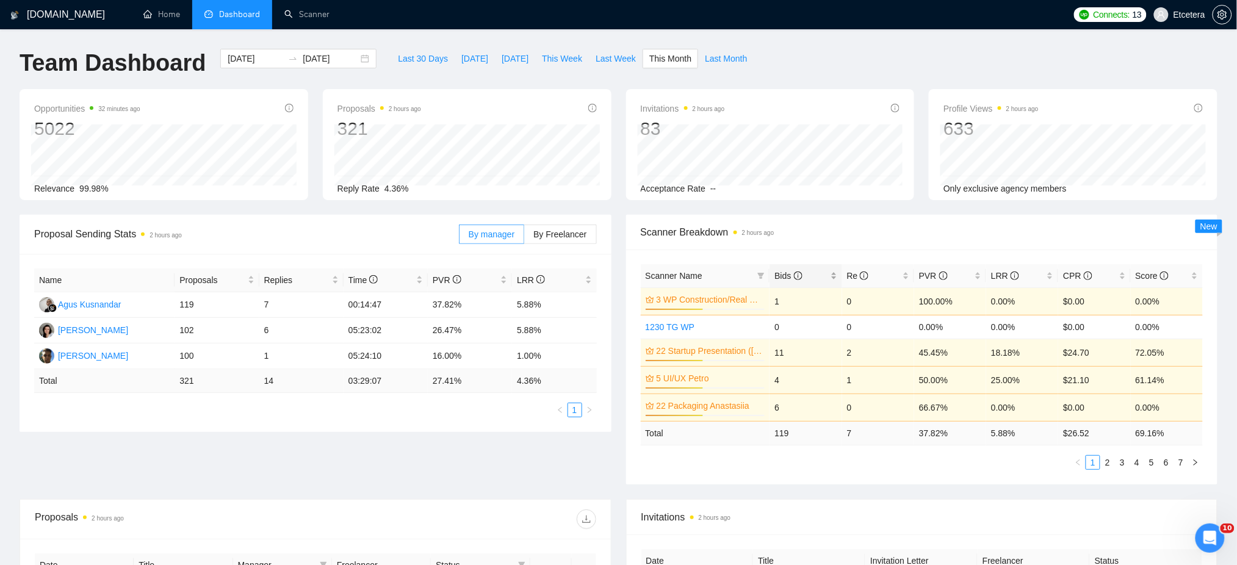
click at [836, 272] on div "Bids" at bounding box center [805, 275] width 62 height 13
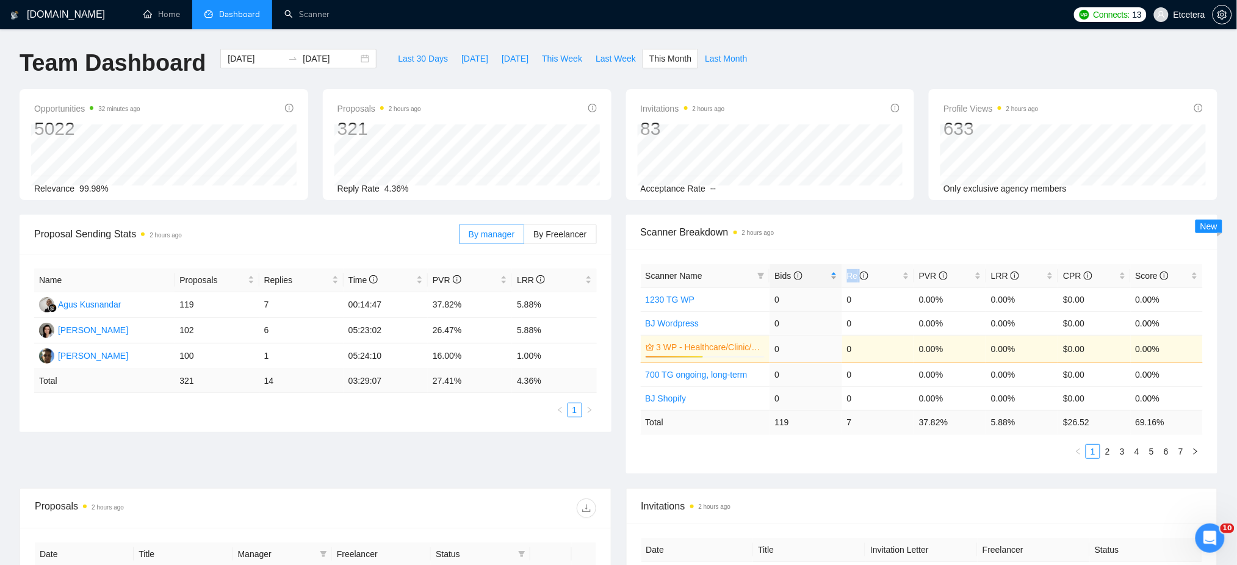
click at [836, 272] on div "Bids" at bounding box center [805, 275] width 62 height 13
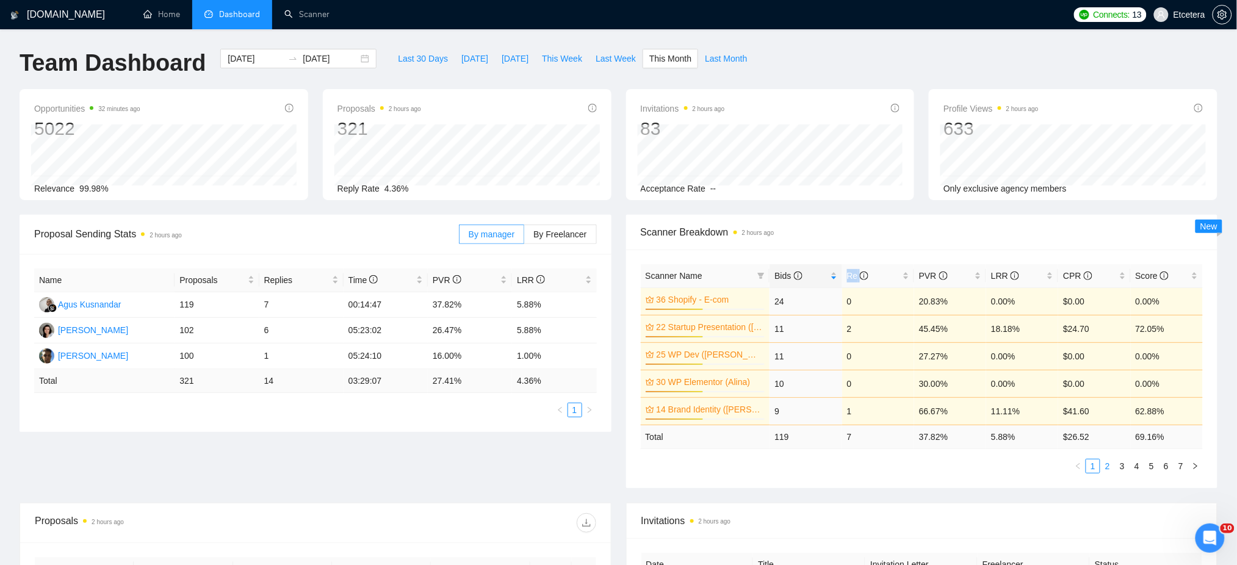
click at [1111, 465] on link "2" at bounding box center [1106, 465] width 13 height 13
click at [1097, 464] on link "1" at bounding box center [1092, 465] width 13 height 13
click at [1123, 465] on link "3" at bounding box center [1121, 465] width 13 height 13
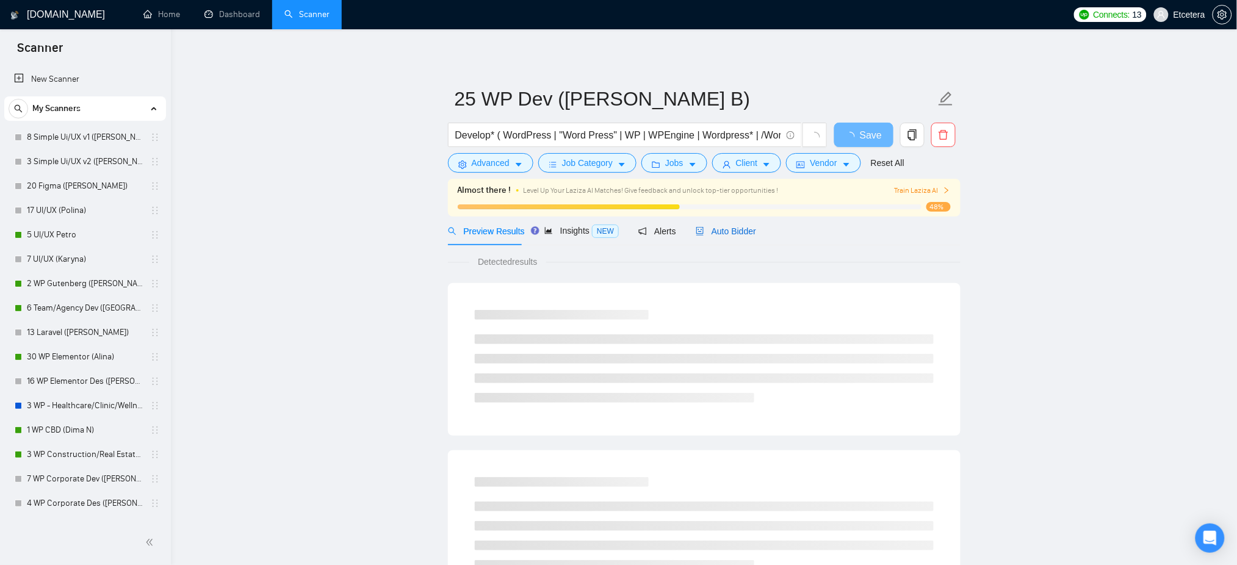
click at [737, 232] on span "Auto Bidder" at bounding box center [725, 231] width 60 height 10
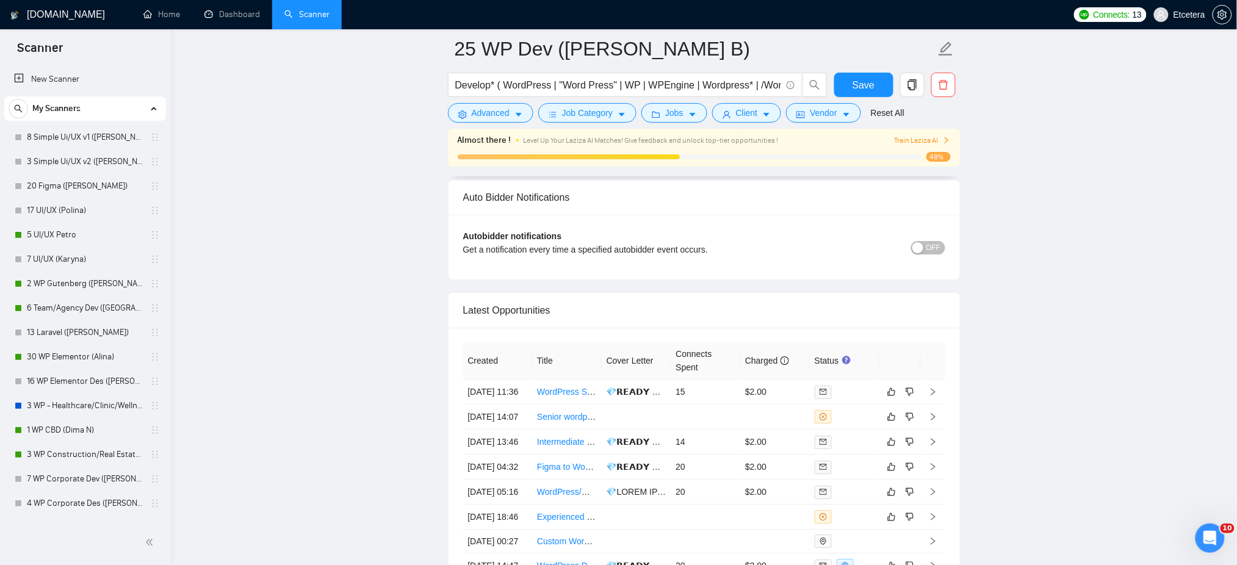
scroll to position [2945, 0]
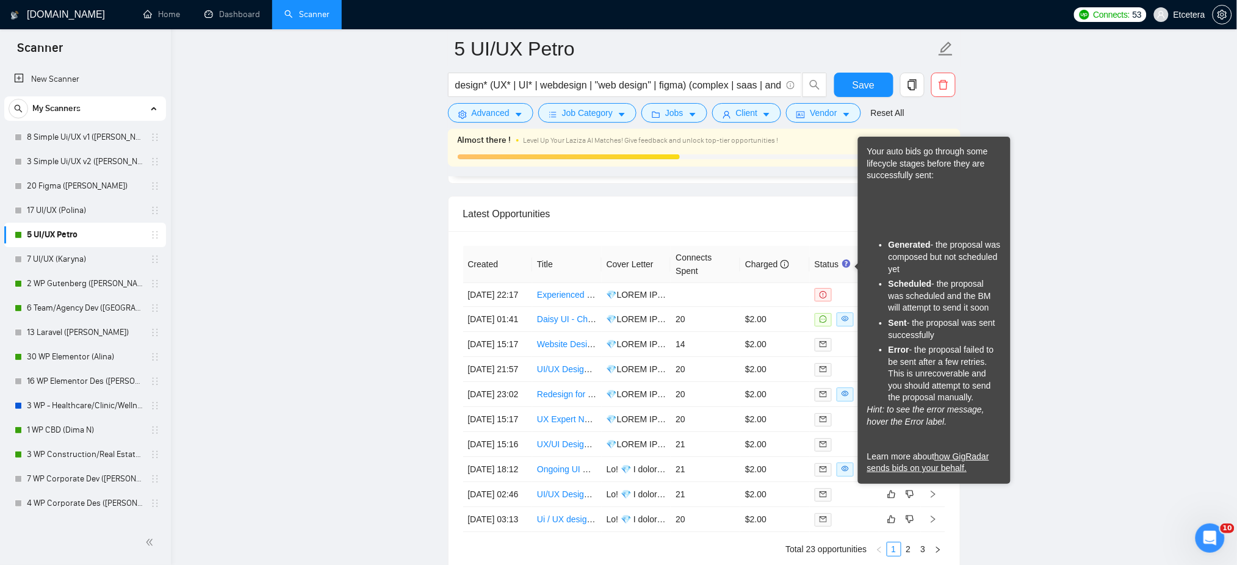
scroll to position [3172, 0]
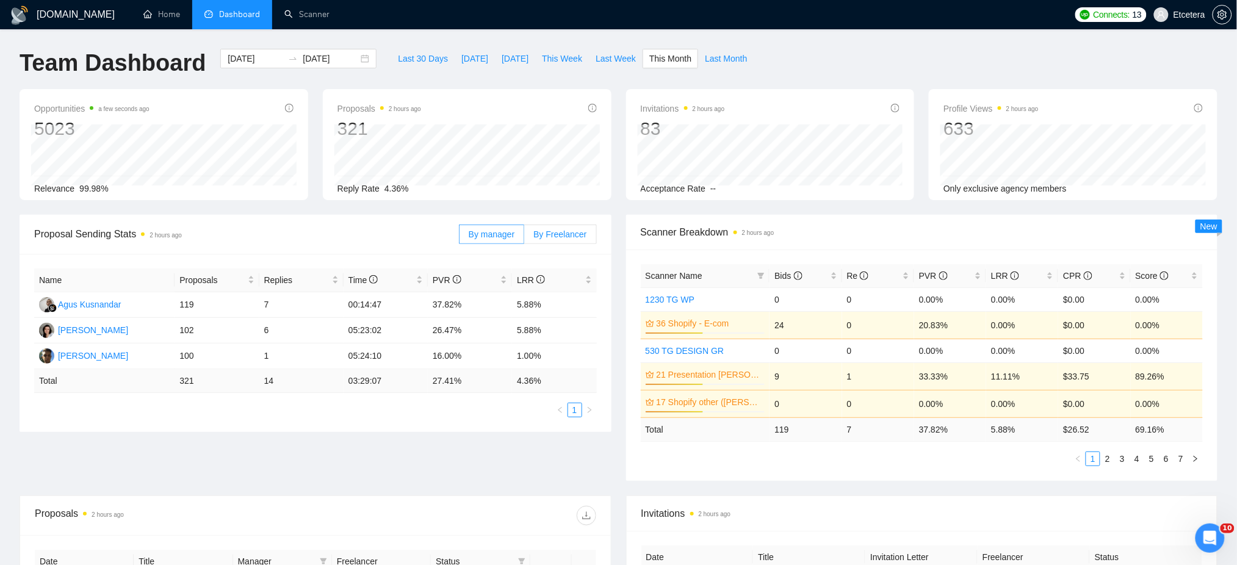
click at [547, 234] on span "By Freelancer" at bounding box center [559, 234] width 53 height 10
drag, startPoint x: 567, startPoint y: 238, endPoint x: 573, endPoint y: 244, distance: 9.1
click at [566, 239] on span "By Freelancer" at bounding box center [559, 234] width 53 height 10
click at [524, 237] on input "By Freelancer" at bounding box center [524, 237] width 0 height 0
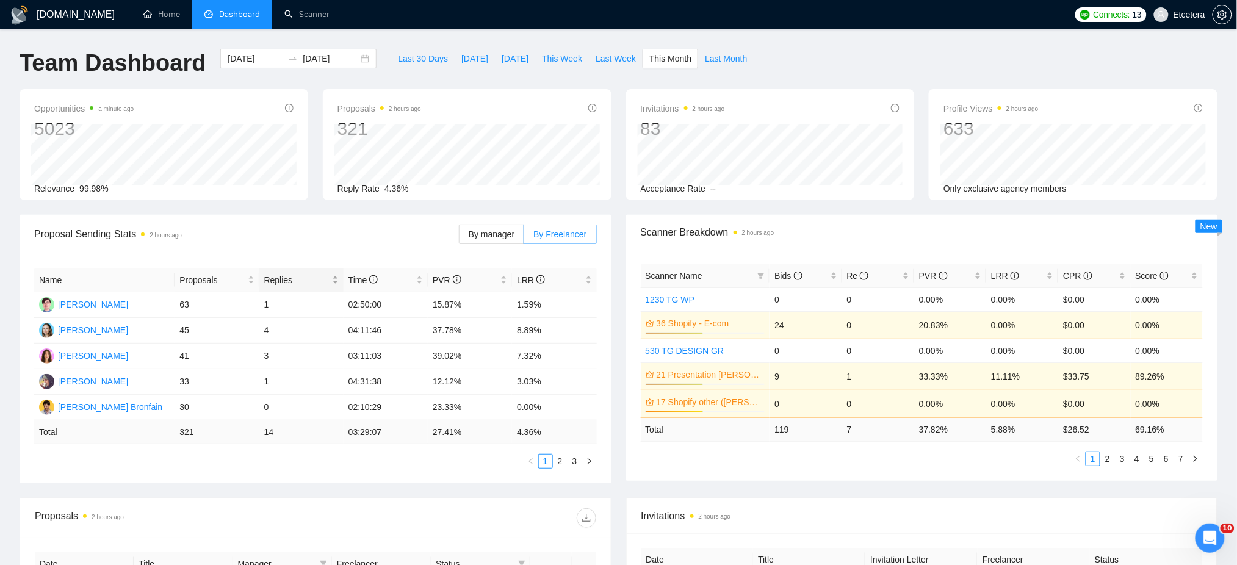
click at [338, 276] on div "Replies" at bounding box center [301, 279] width 74 height 13
click at [336, 276] on div "Replies" at bounding box center [301, 279] width 74 height 13
click at [561, 464] on link "2" at bounding box center [559, 460] width 13 height 13
click at [545, 462] on link "1" at bounding box center [545, 460] width 13 height 13
click at [559, 462] on link "2" at bounding box center [559, 460] width 13 height 13
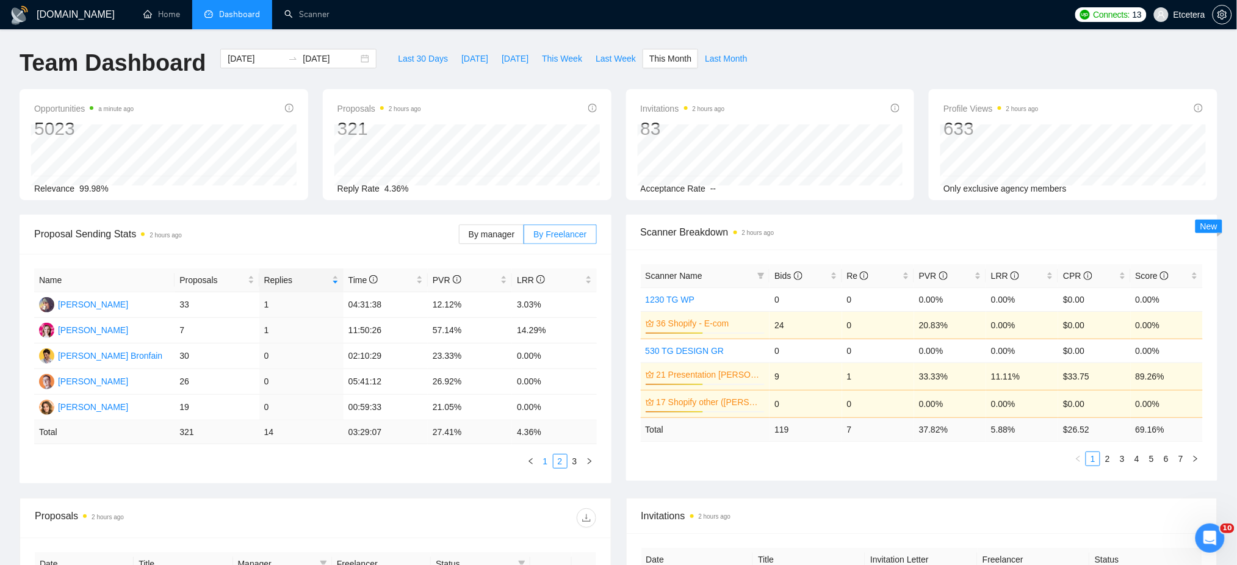
click at [544, 464] on link "1" at bounding box center [545, 460] width 13 height 13
click at [334, 280] on div "Replies" at bounding box center [301, 279] width 74 height 13
click at [334, 278] on div "Replies" at bounding box center [301, 279] width 74 height 13
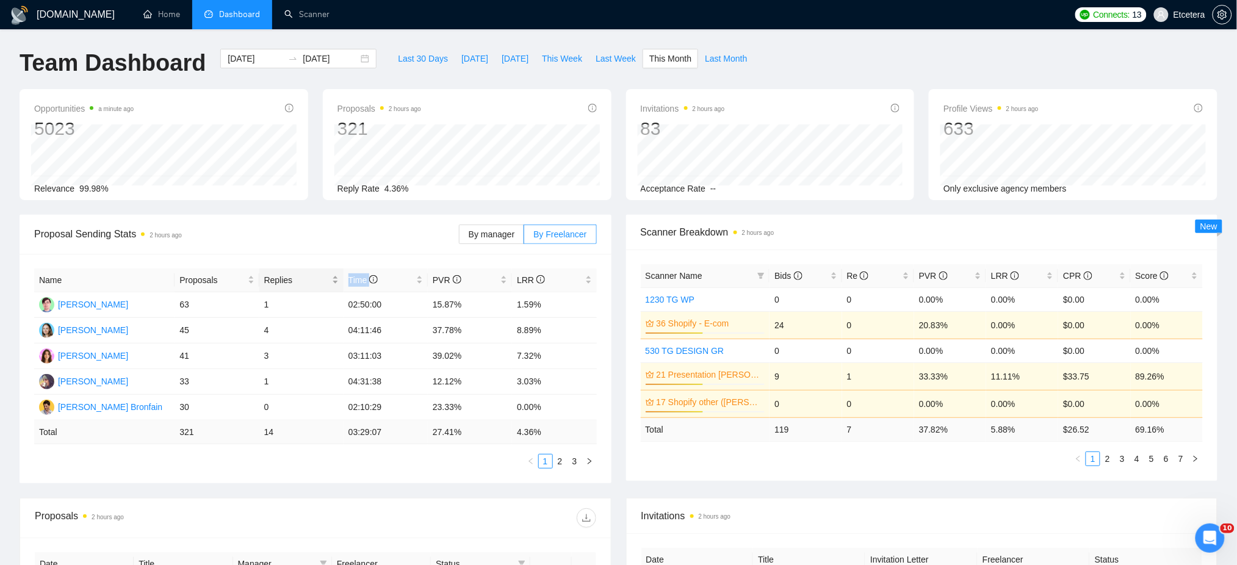
click at [334, 278] on div "Replies" at bounding box center [301, 279] width 74 height 13
drag, startPoint x: 604, startPoint y: 58, endPoint x: 705, endPoint y: 113, distance: 115.2
click at [608, 61] on span "Last Week" at bounding box center [615, 58] width 40 height 13
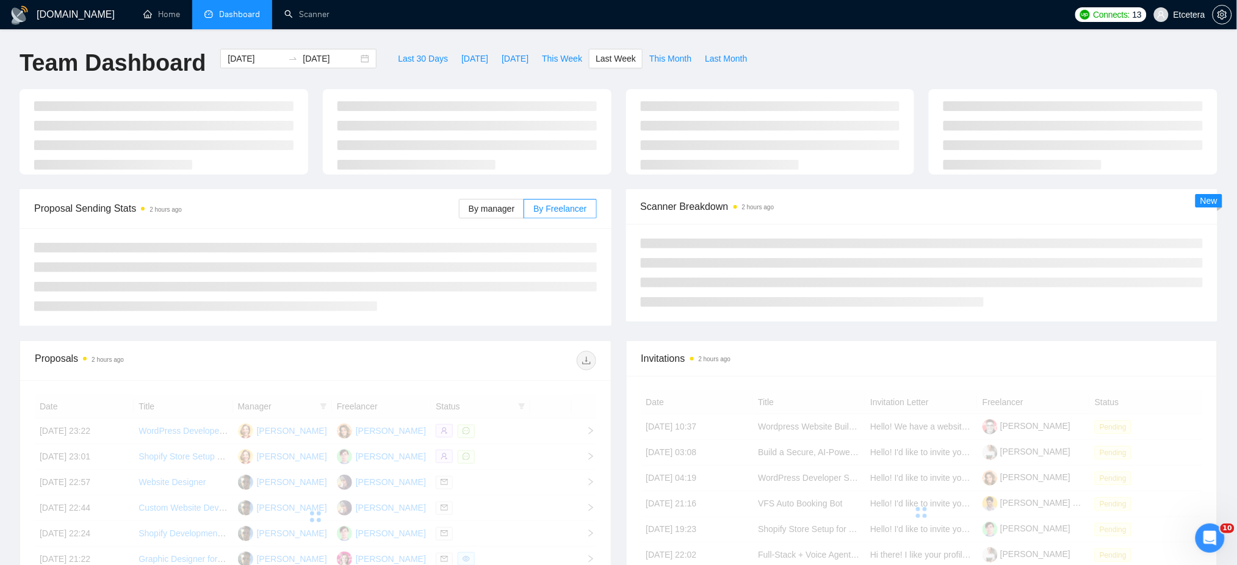
type input "[DATE]"
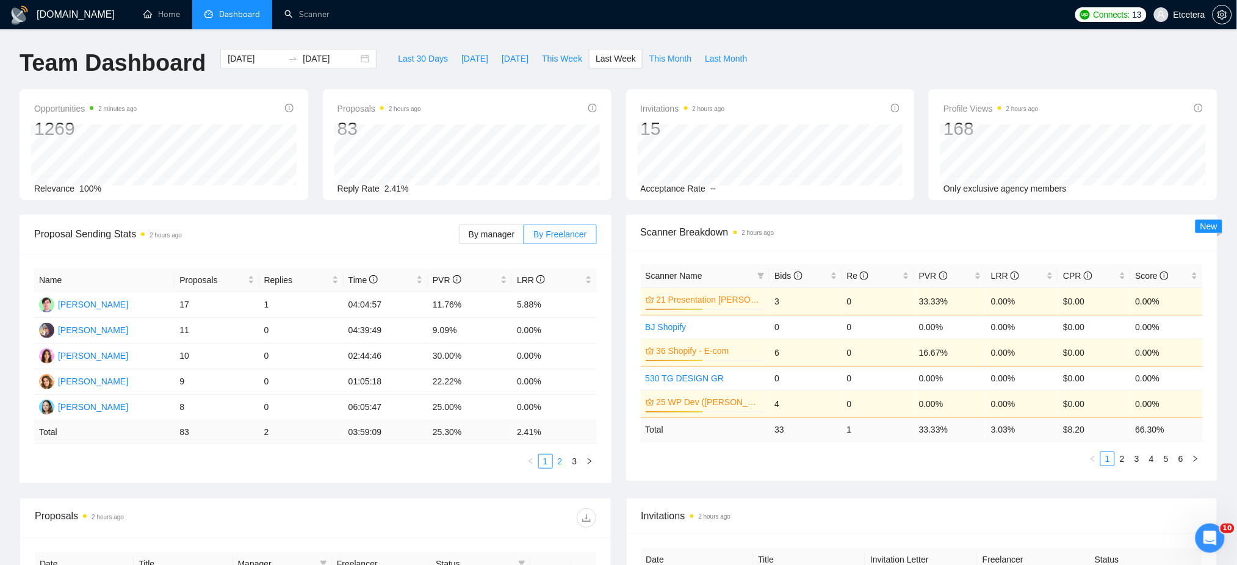
click at [562, 464] on link "2" at bounding box center [559, 460] width 13 height 13
click at [507, 273] on div "PVR" at bounding box center [470, 279] width 74 height 13
click at [504, 273] on div "PVR" at bounding box center [470, 279] width 74 height 13
click at [573, 462] on link "3" at bounding box center [574, 460] width 13 height 13
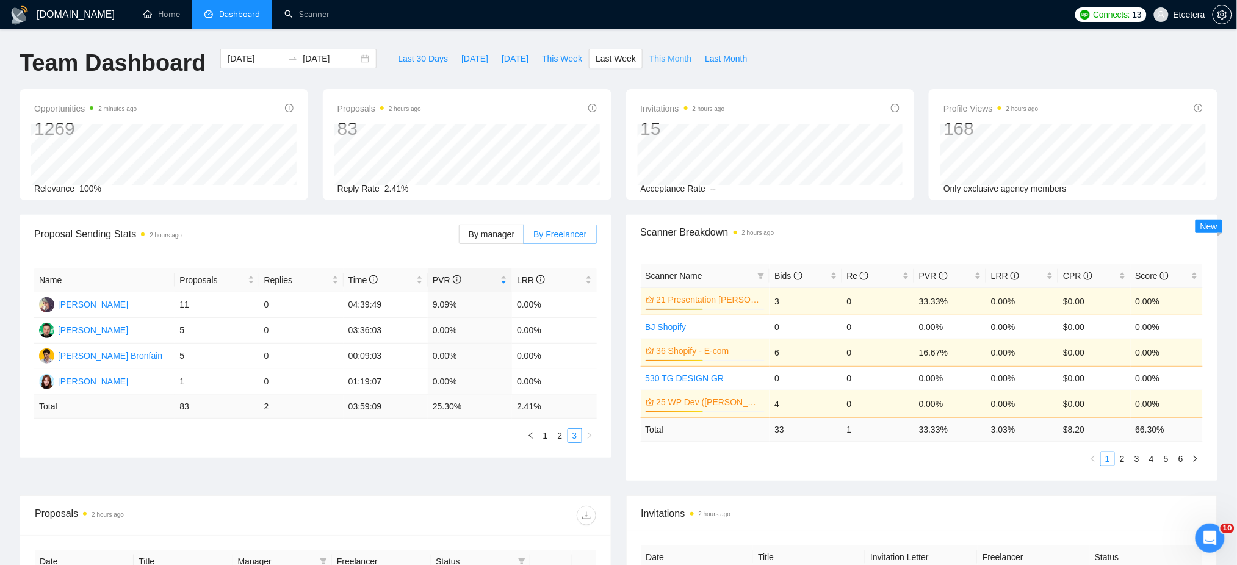
click at [665, 61] on span "This Month" at bounding box center [670, 58] width 42 height 13
type input "[DATE]"
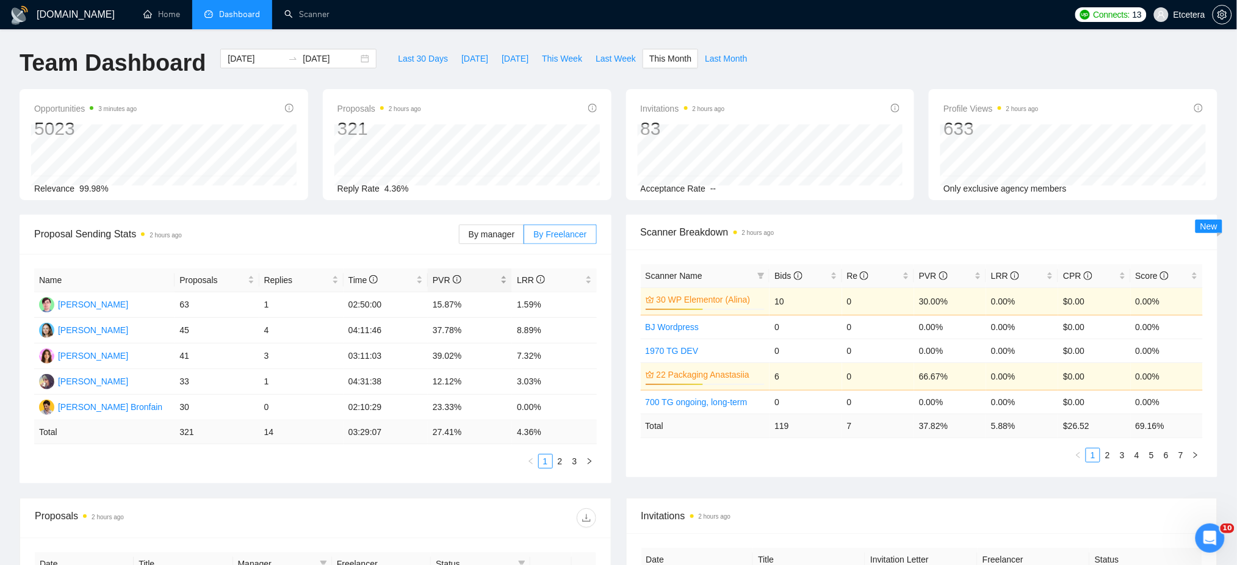
click at [505, 275] on div "PVR" at bounding box center [470, 279] width 74 height 13
drag, startPoint x: 562, startPoint y: 459, endPoint x: 564, endPoint y: 467, distance: 8.1
click at [562, 460] on link "2" at bounding box center [559, 460] width 13 height 13
drag, startPoint x: 572, startPoint y: 459, endPoint x: 573, endPoint y: 468, distance: 8.7
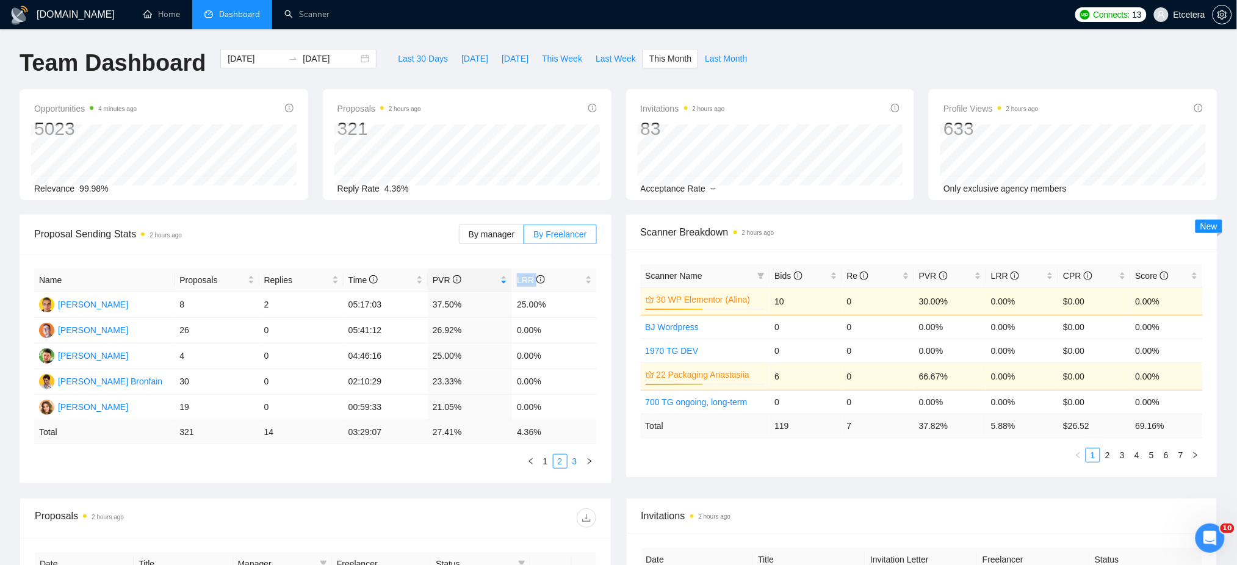
click at [572, 465] on link "3" at bounding box center [574, 460] width 13 height 13
drag, startPoint x: 558, startPoint y: 460, endPoint x: 569, endPoint y: 476, distance: 19.0
click at [558, 460] on link "2" at bounding box center [559, 460] width 13 height 13
click at [576, 463] on link "3" at bounding box center [574, 460] width 13 height 13
click at [561, 460] on link "2" at bounding box center [559, 460] width 13 height 13
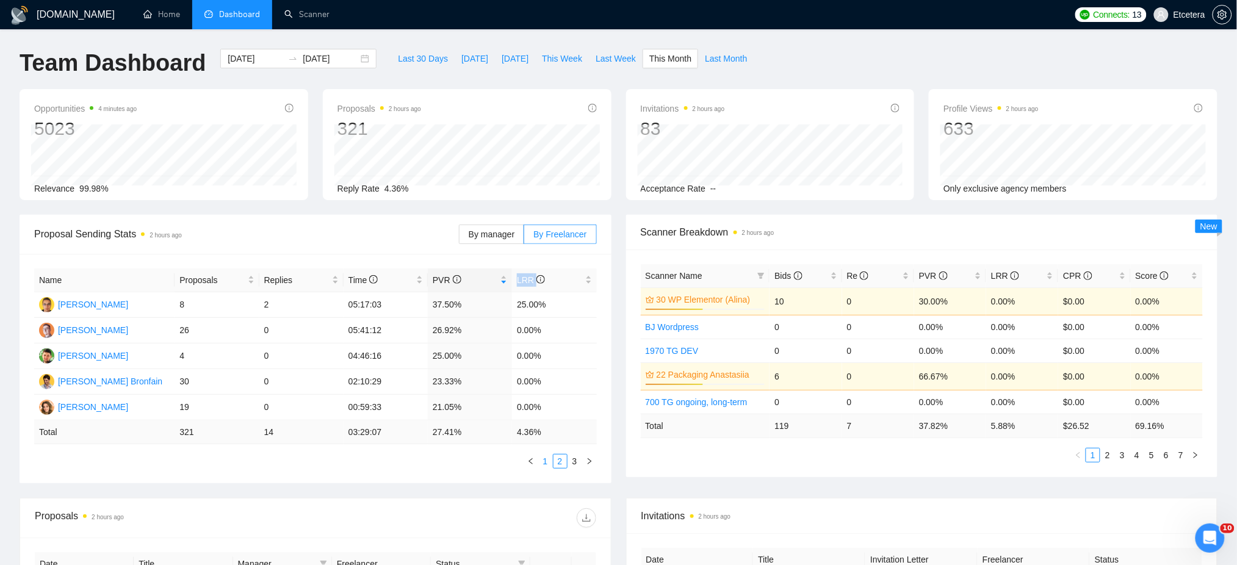
click at [544, 460] on link "1" at bounding box center [545, 460] width 13 height 13
click at [561, 462] on link "2" at bounding box center [559, 460] width 13 height 13
click at [571, 464] on link "3" at bounding box center [574, 460] width 13 height 13
click at [559, 465] on link "2" at bounding box center [559, 460] width 13 height 13
click at [250, 274] on div "Proposals" at bounding box center [216, 279] width 74 height 13
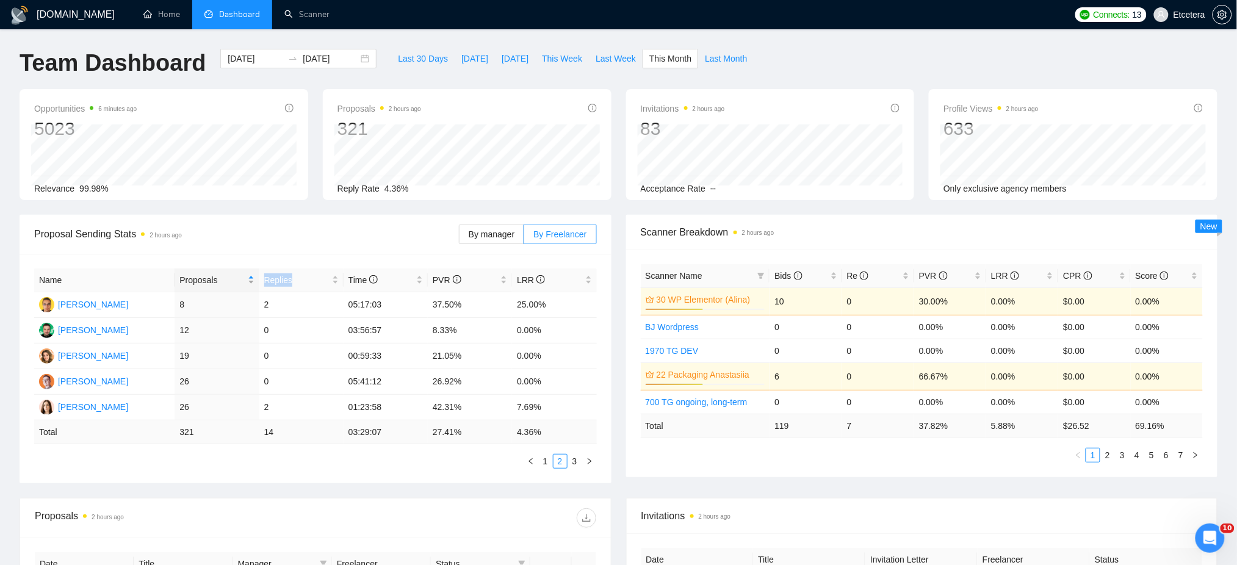
click at [250, 274] on div "Proposals" at bounding box center [216, 279] width 74 height 13
click at [724, 56] on span "Last Month" at bounding box center [726, 58] width 42 height 13
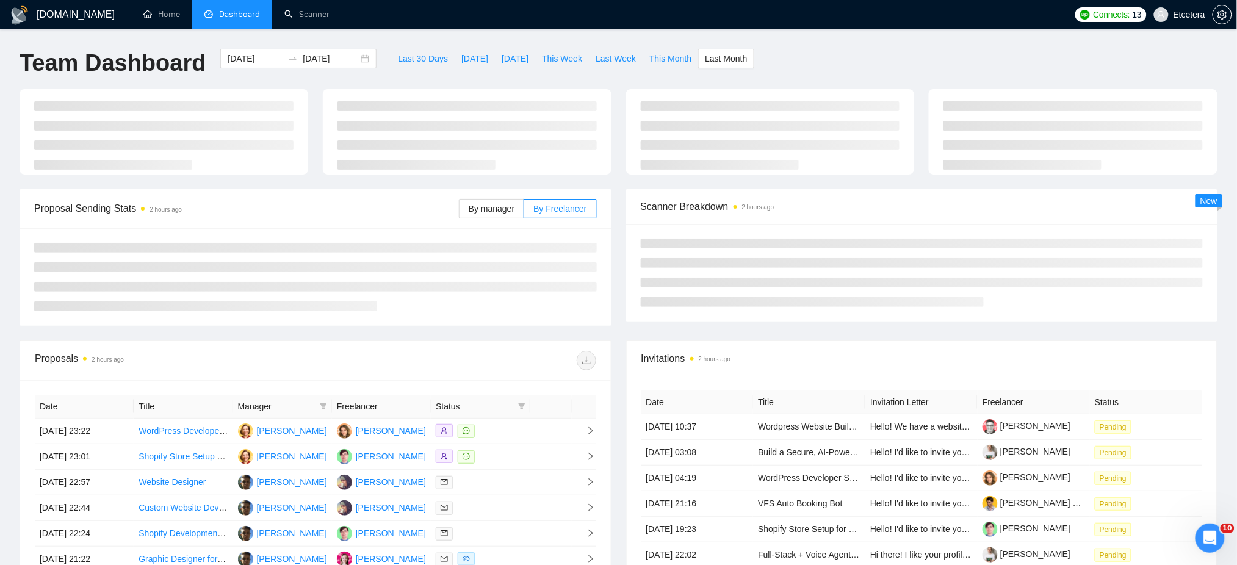
type input "[DATE]"
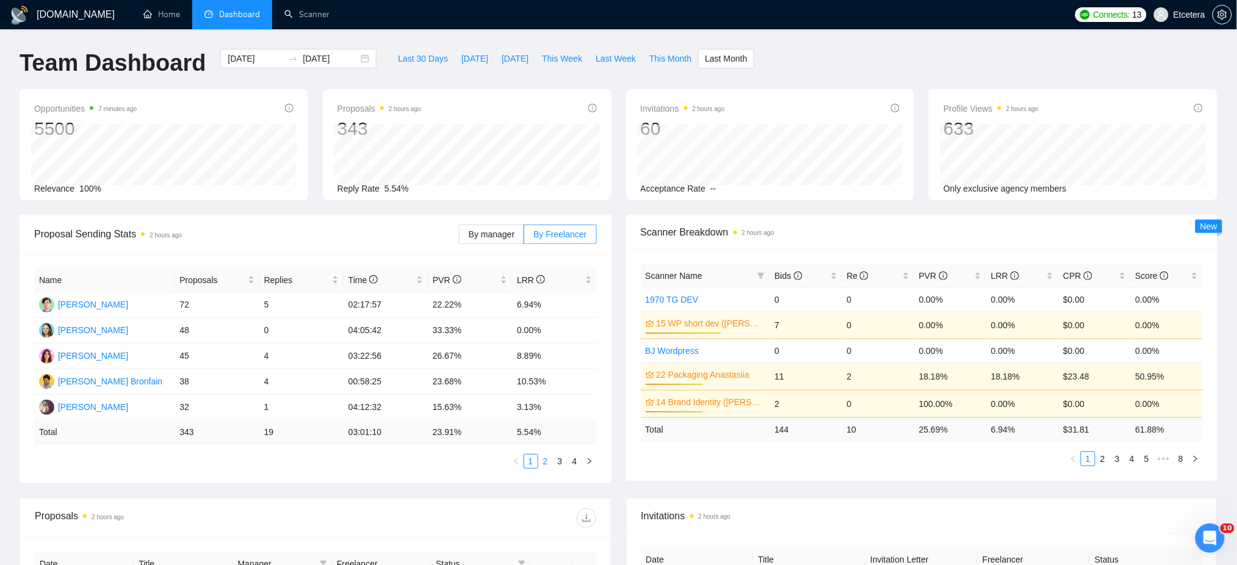
click at [545, 464] on link "2" at bounding box center [545, 460] width 13 height 13
click at [531, 459] on link "1" at bounding box center [530, 460] width 13 height 13
drag, startPoint x: 548, startPoint y: 462, endPoint x: 537, endPoint y: 493, distance: 33.0
click at [547, 463] on link "2" at bounding box center [545, 460] width 13 height 13
click at [560, 465] on link "3" at bounding box center [559, 460] width 13 height 13
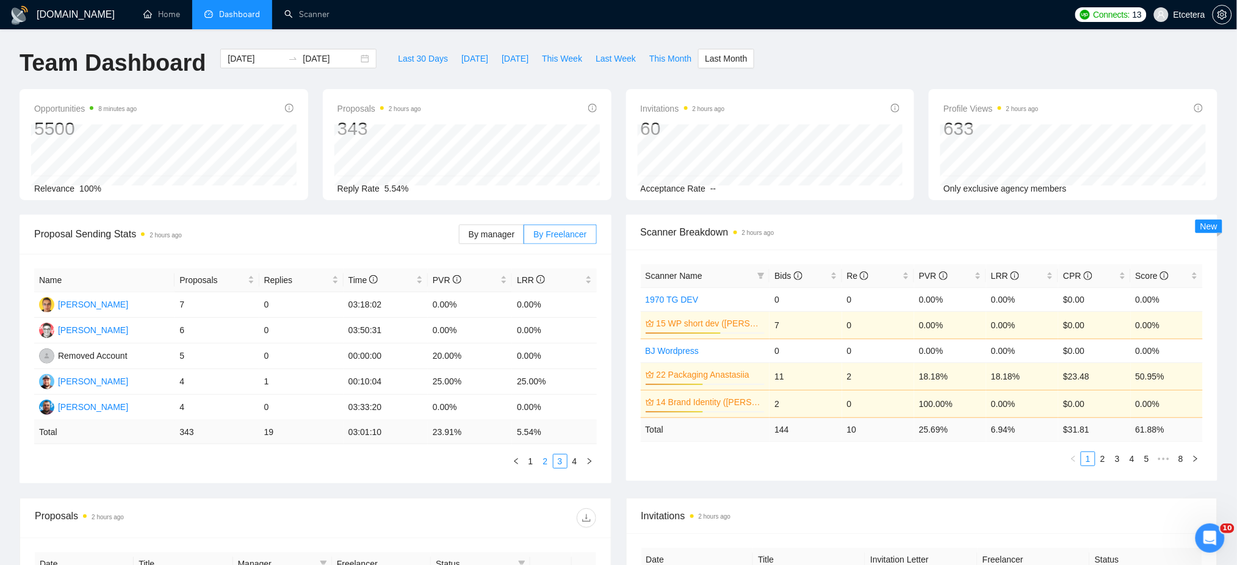
click at [551, 460] on link "2" at bounding box center [545, 460] width 13 height 13
click at [574, 462] on link "4" at bounding box center [574, 460] width 13 height 13
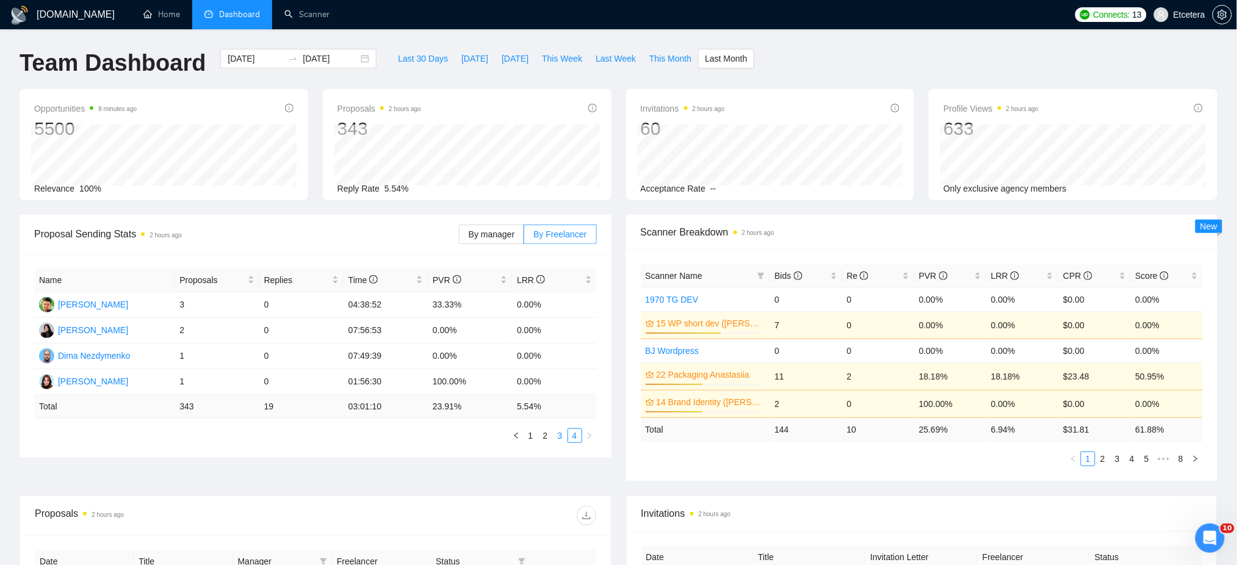
click at [559, 439] on link "3" at bounding box center [559, 435] width 13 height 13
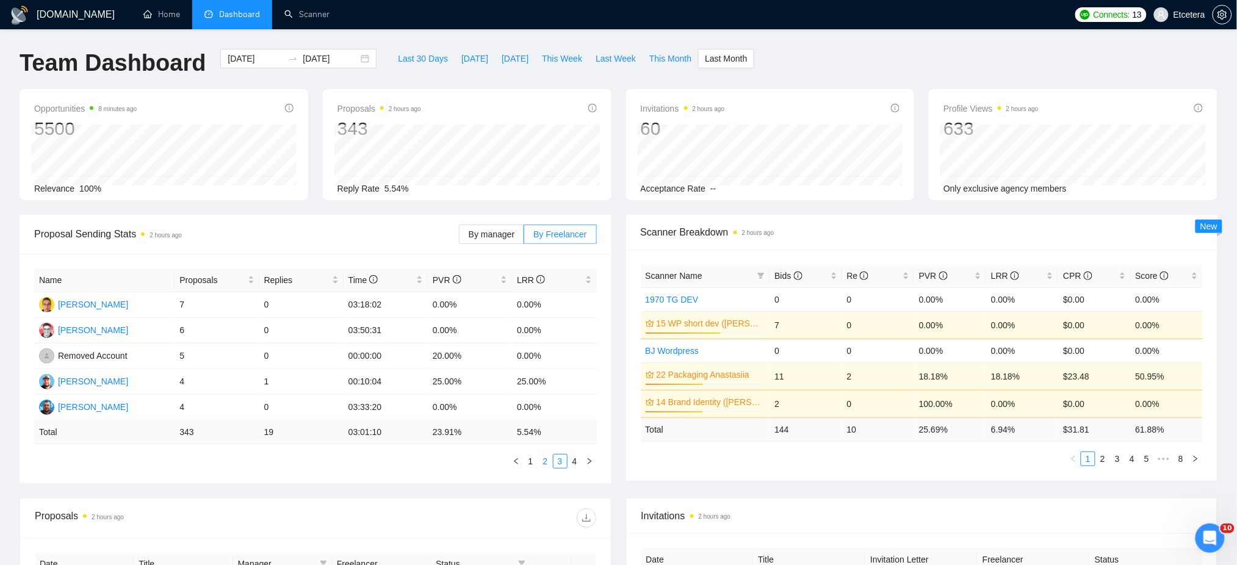
click at [547, 462] on link "2" at bounding box center [545, 460] width 13 height 13
drag, startPoint x: 534, startPoint y: 462, endPoint x: 533, endPoint y: 492, distance: 30.5
click at [534, 462] on link "1" at bounding box center [530, 460] width 13 height 13
